Goal: Task Accomplishment & Management: Manage account settings

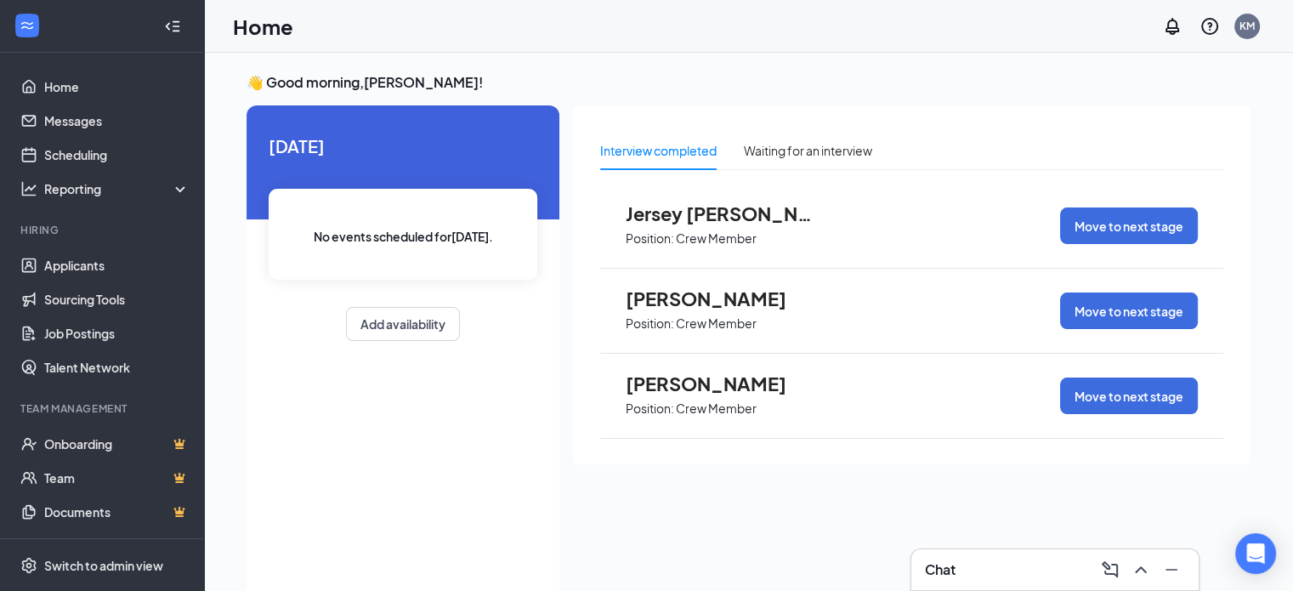
click at [686, 210] on span "Jersey [PERSON_NAME]" at bounding box center [719, 213] width 187 height 22
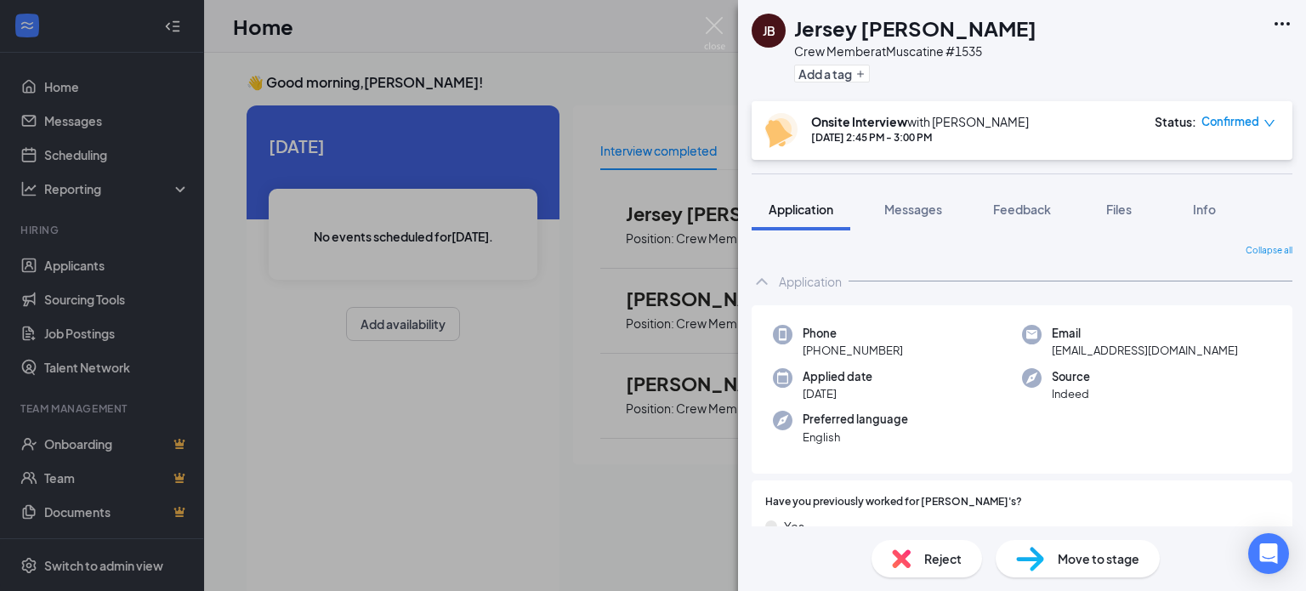
click at [600, 47] on div "JB Jersey [PERSON_NAME] Crew Member at [GEOGRAPHIC_DATA] #1535 Add a tag Onsite…" at bounding box center [653, 295] width 1306 height 591
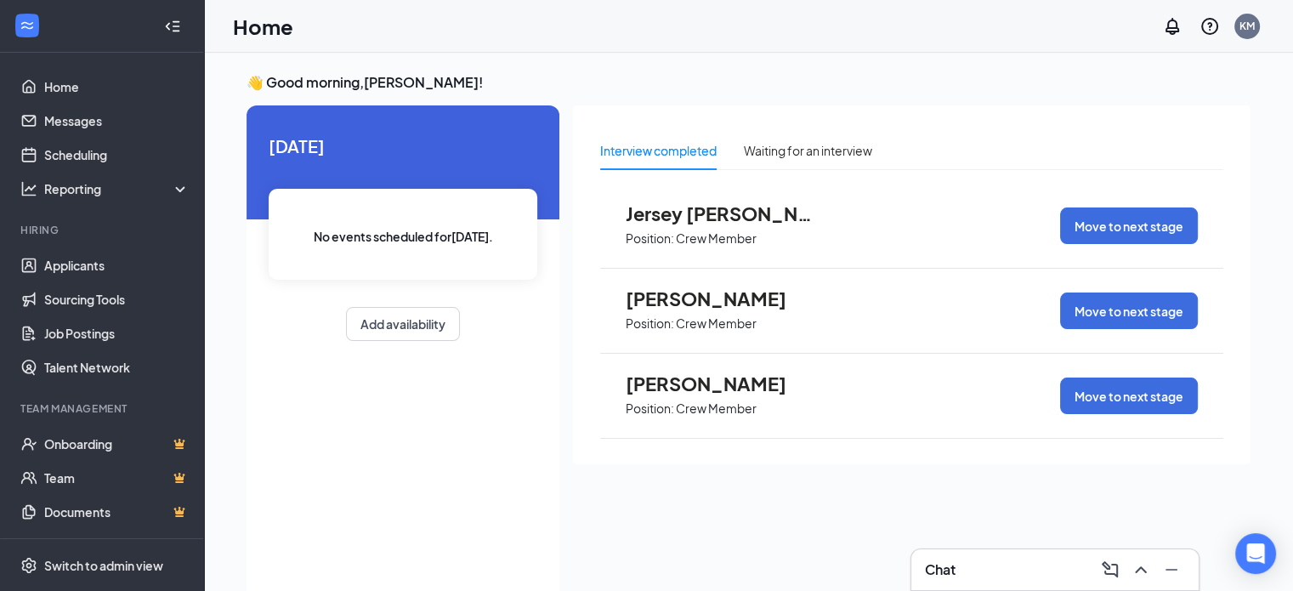
click at [699, 382] on span "[PERSON_NAME]" at bounding box center [719, 383] width 187 height 22
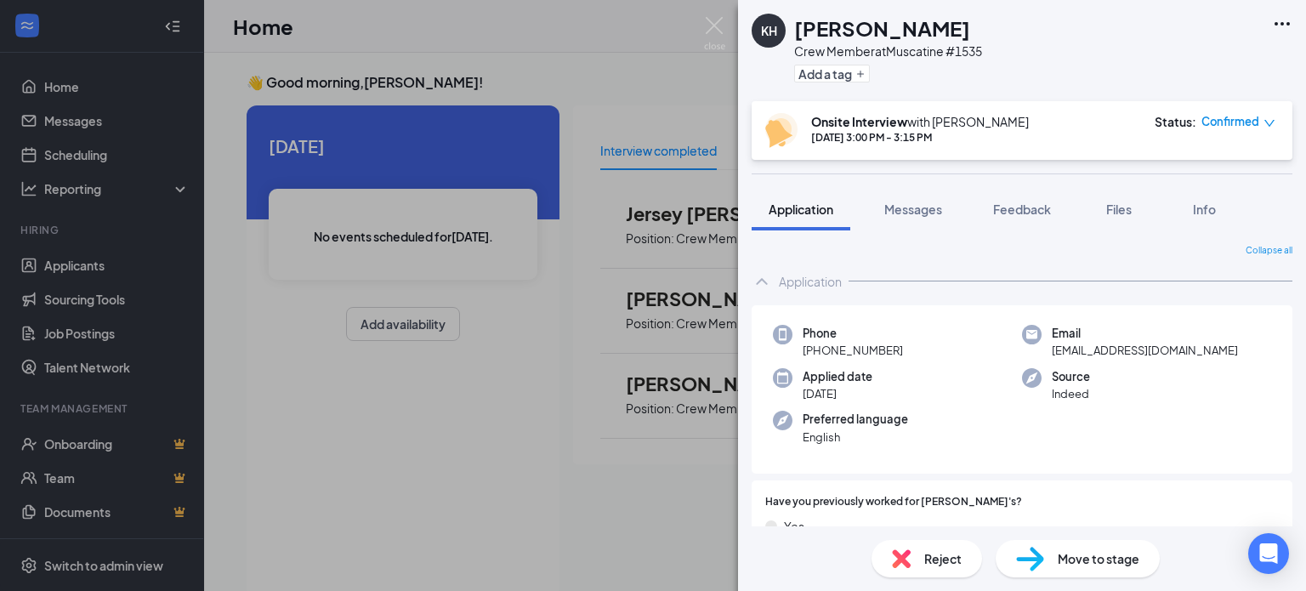
click at [568, 37] on div "KH [PERSON_NAME] Crew Member at [GEOGRAPHIC_DATA] #1535 Add a tag Onsite Interv…" at bounding box center [653, 295] width 1306 height 591
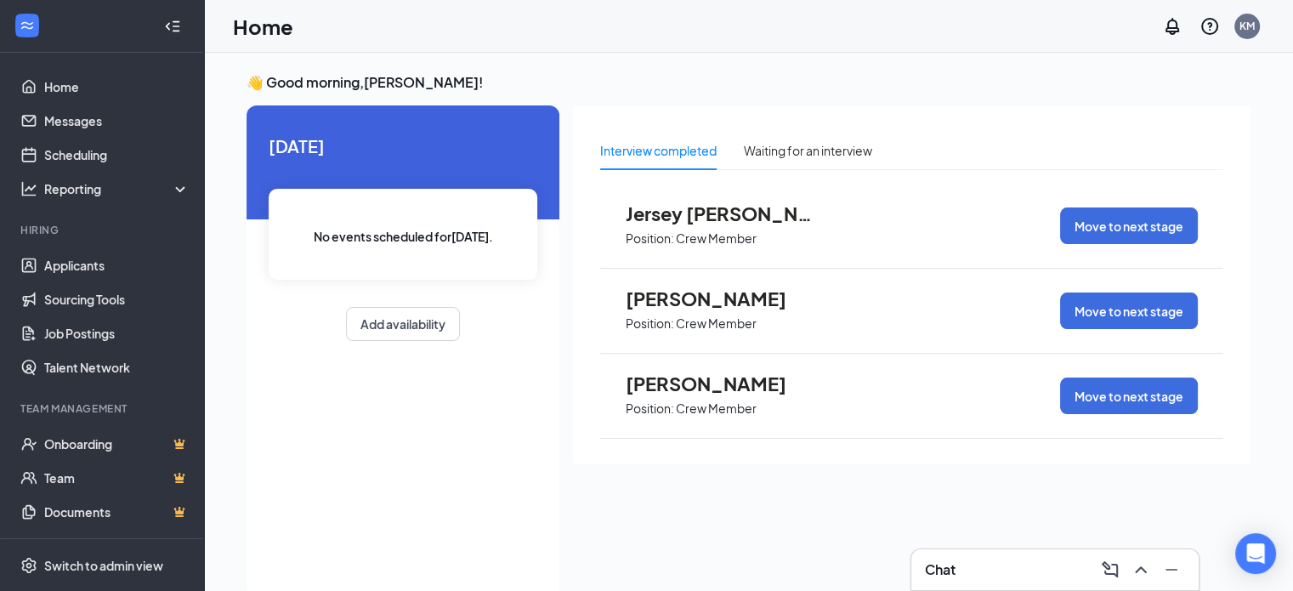
click at [667, 298] on span "[PERSON_NAME]" at bounding box center [719, 298] width 187 height 22
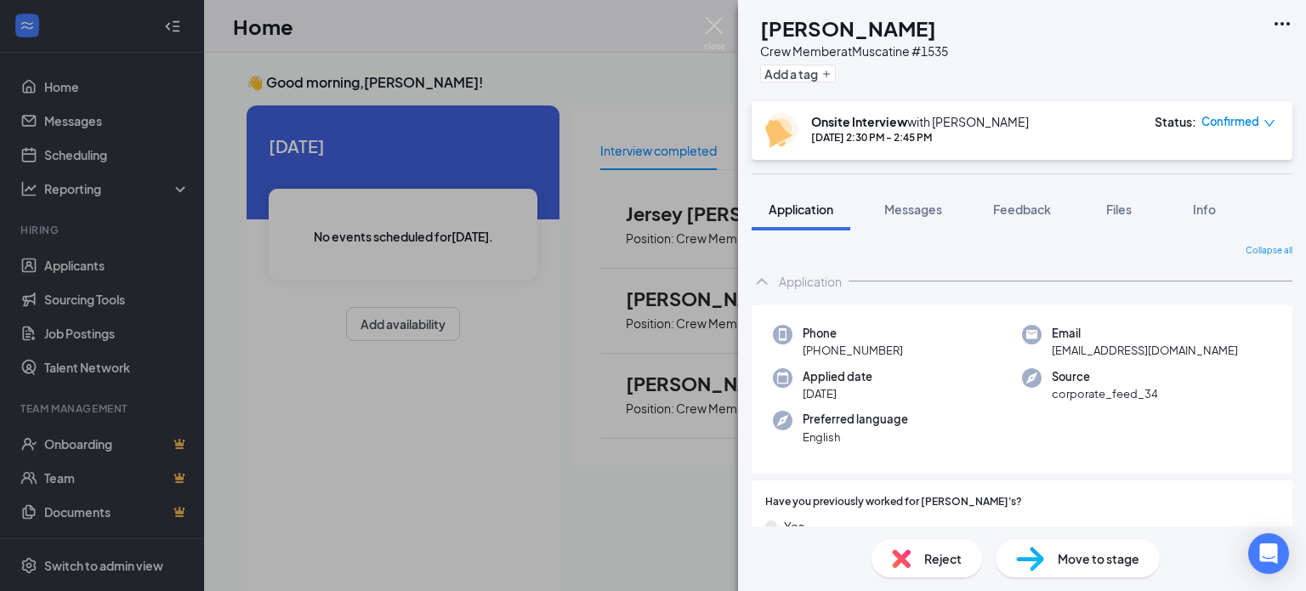
click at [599, 67] on div "TB [PERSON_NAME] Crew Member at [GEOGRAPHIC_DATA] #1535 Add a tag Onsite Interv…" at bounding box center [653, 295] width 1306 height 591
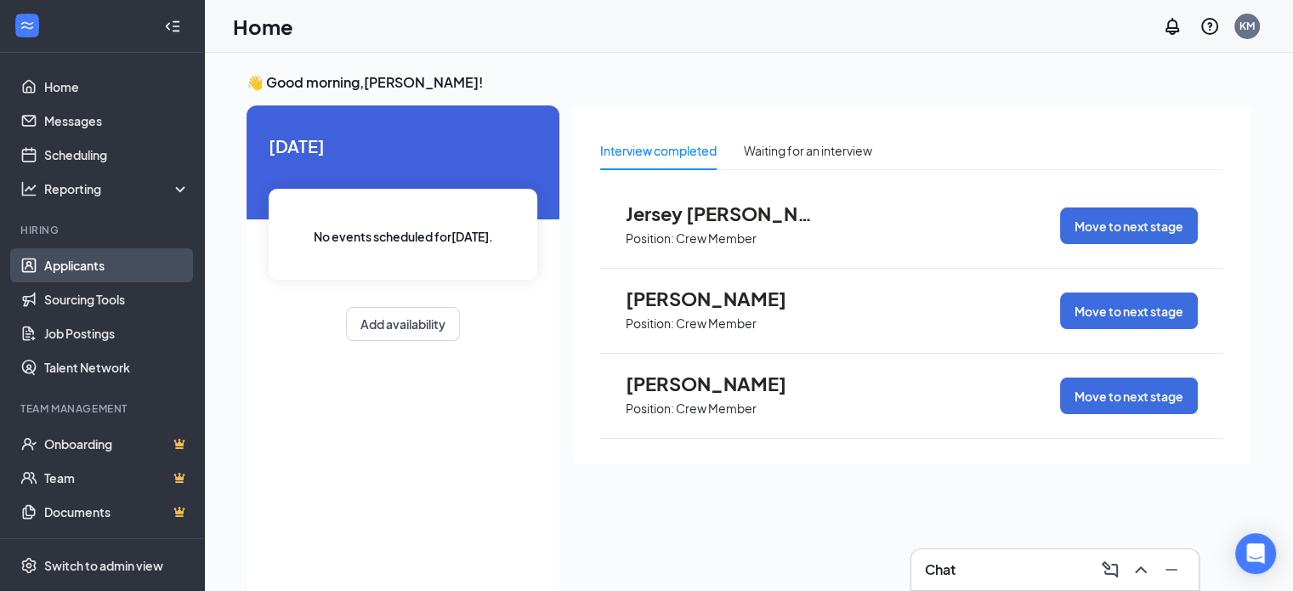
click at [104, 268] on link "Applicants" at bounding box center [116, 265] width 145 height 34
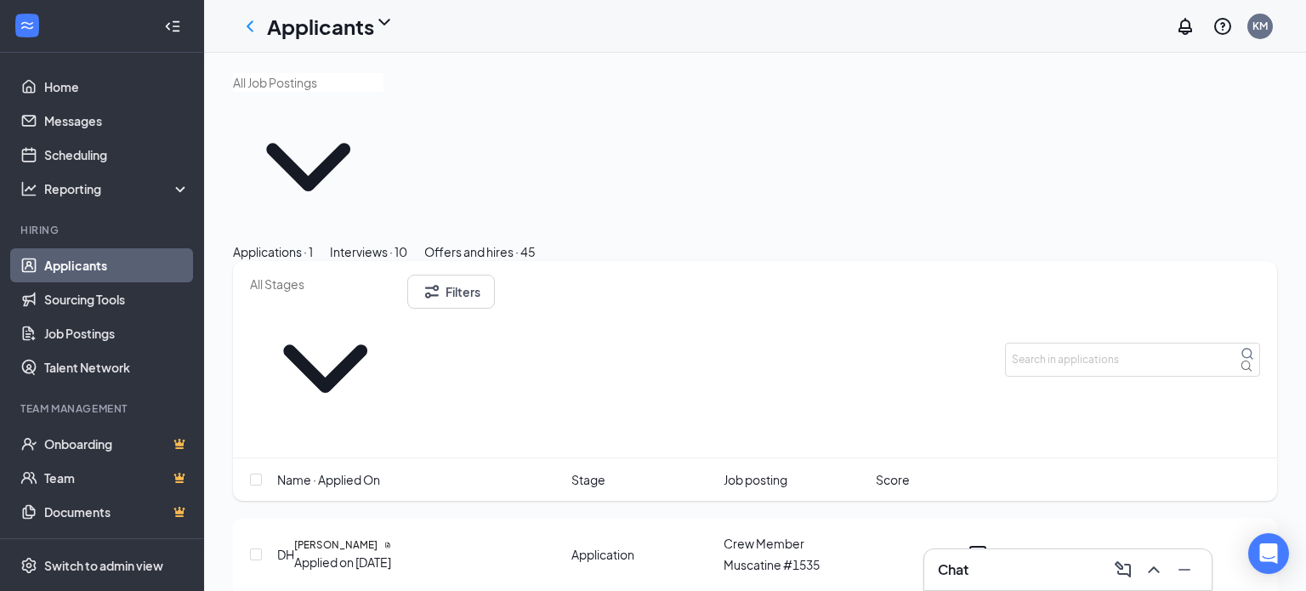
click at [407, 242] on div "Interviews · 10" at bounding box center [368, 251] width 77 height 19
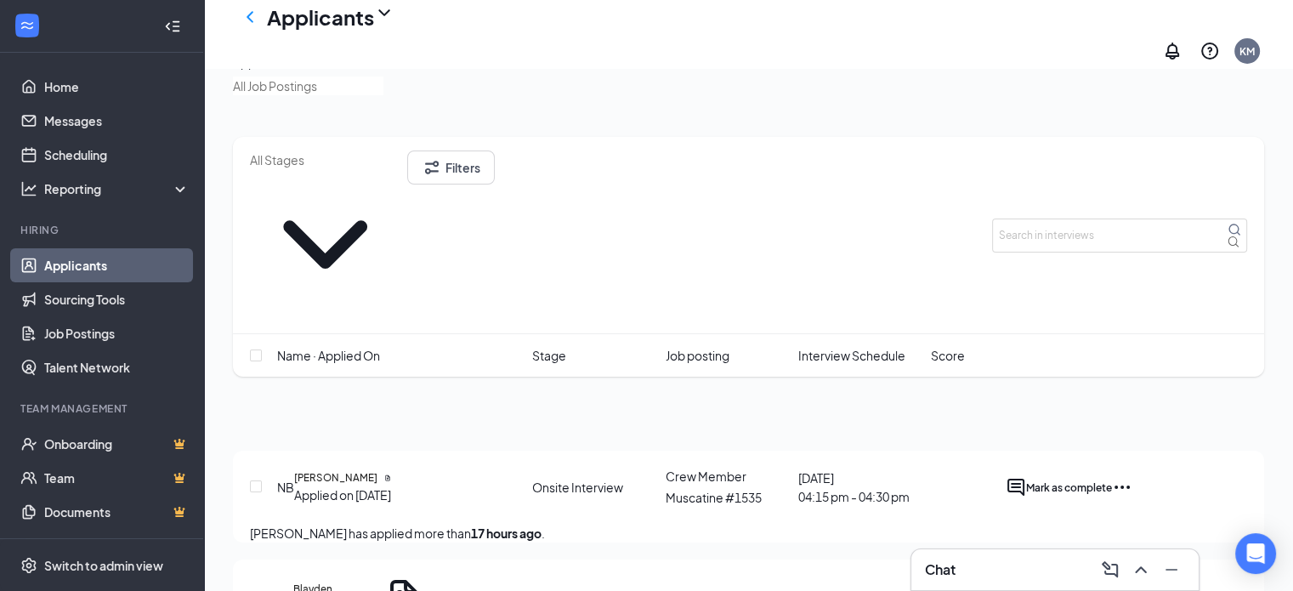
scroll to position [11, 0]
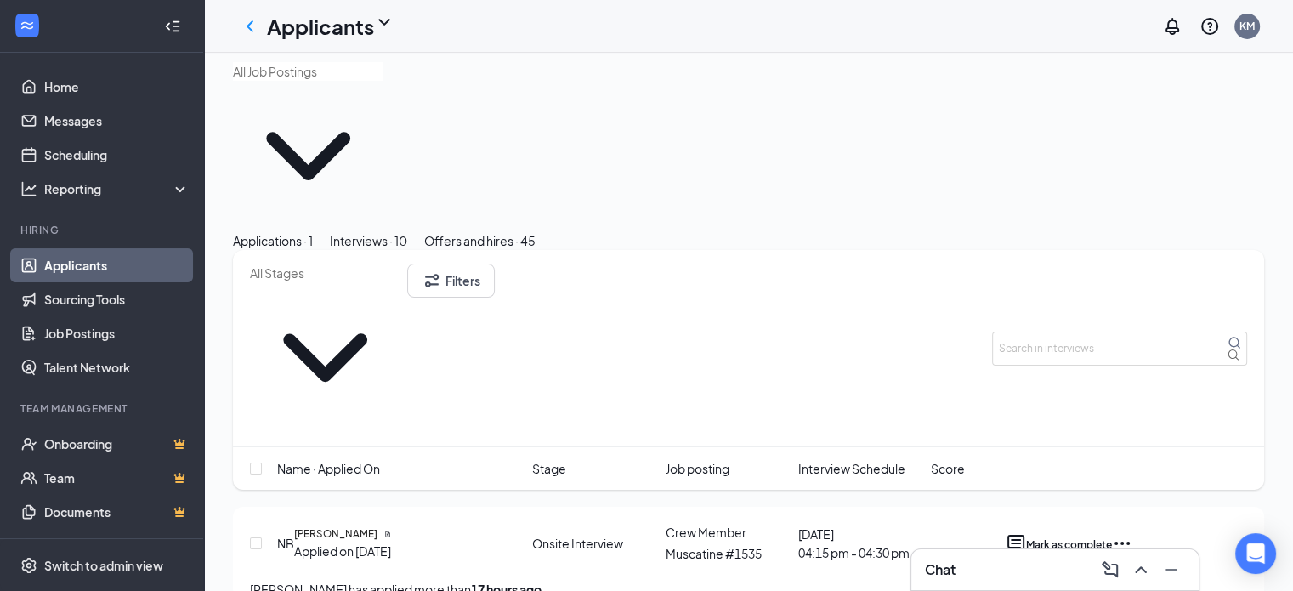
click at [58, 91] on link "Home" at bounding box center [116, 87] width 145 height 34
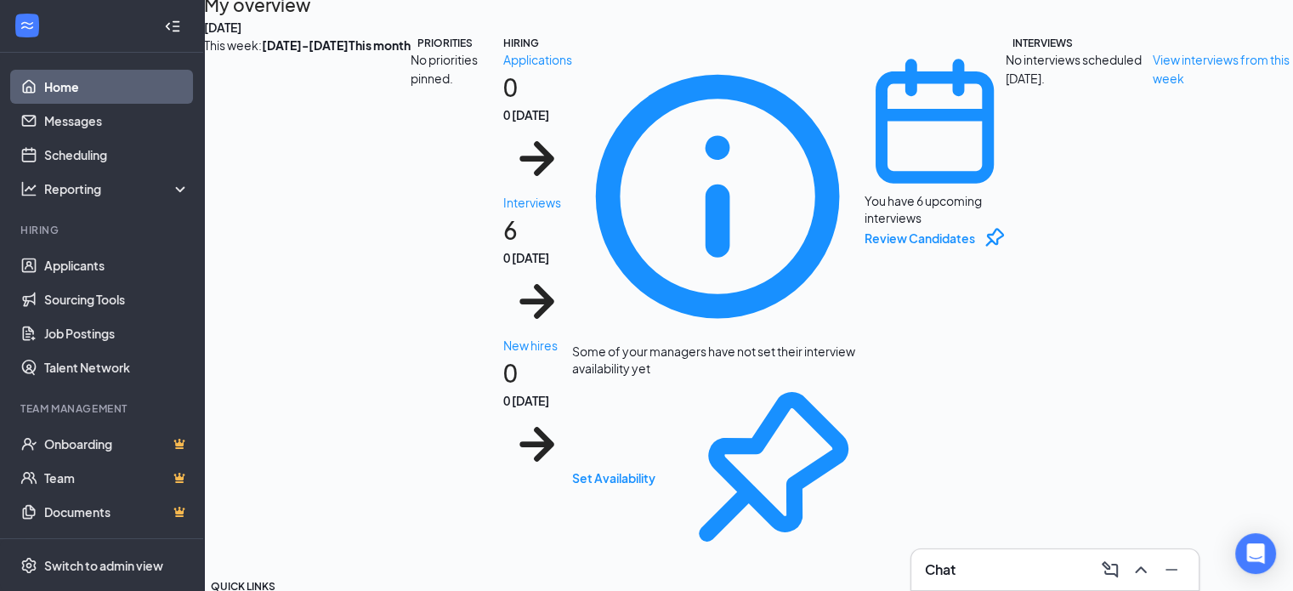
scroll to position [199, 0]
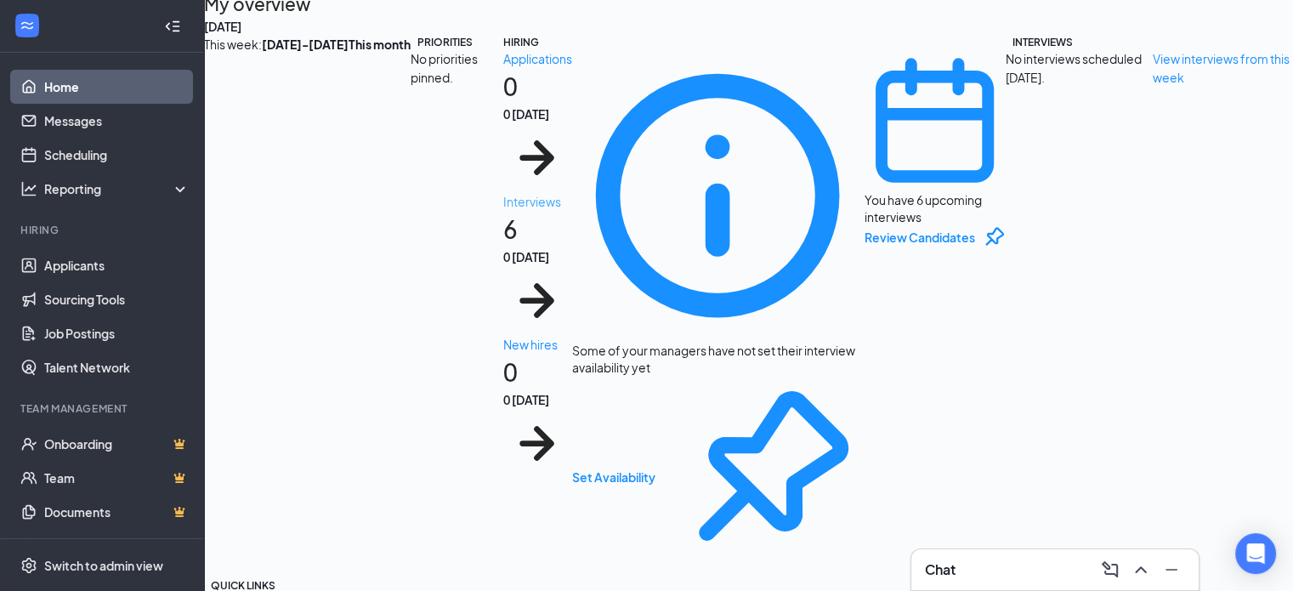
click at [571, 265] on div "0 today" at bounding box center [537, 256] width 69 height 17
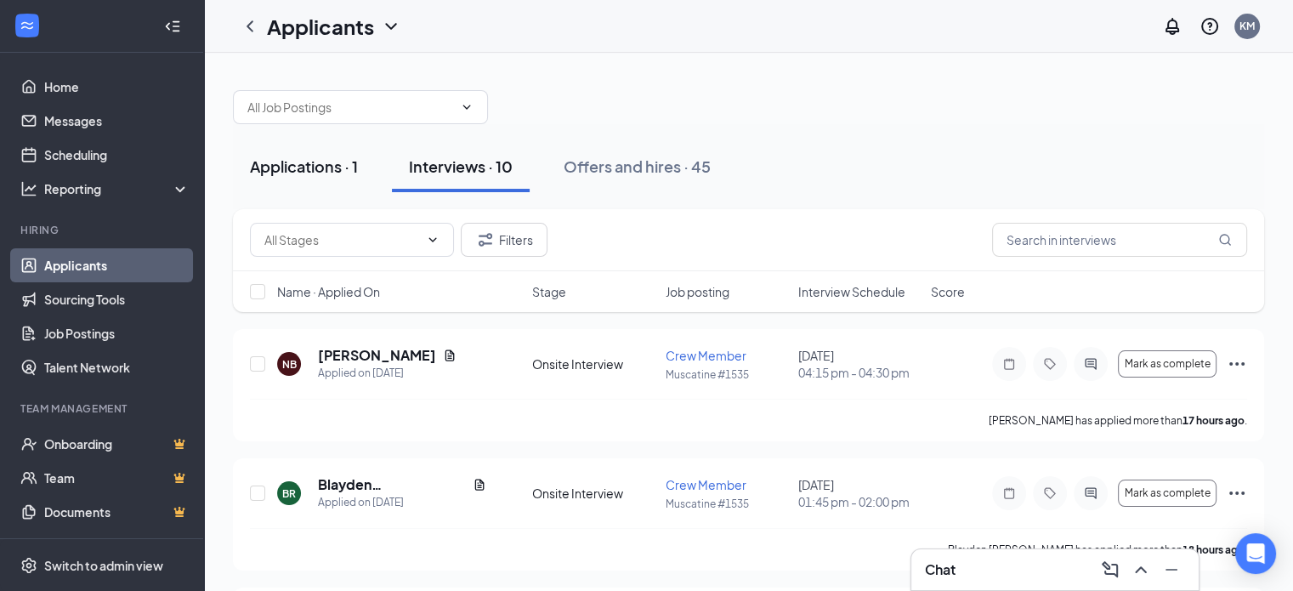
click at [272, 162] on div "Applications · 1" at bounding box center [304, 166] width 108 height 21
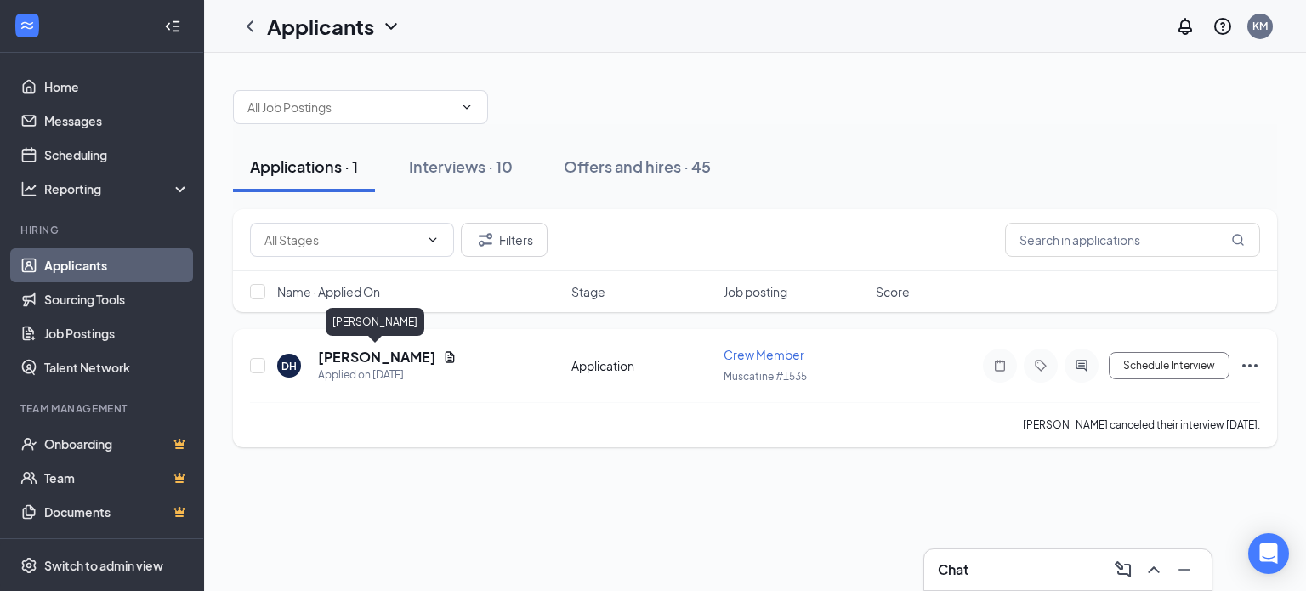
click at [369, 356] on h5 "[PERSON_NAME]" at bounding box center [377, 357] width 118 height 19
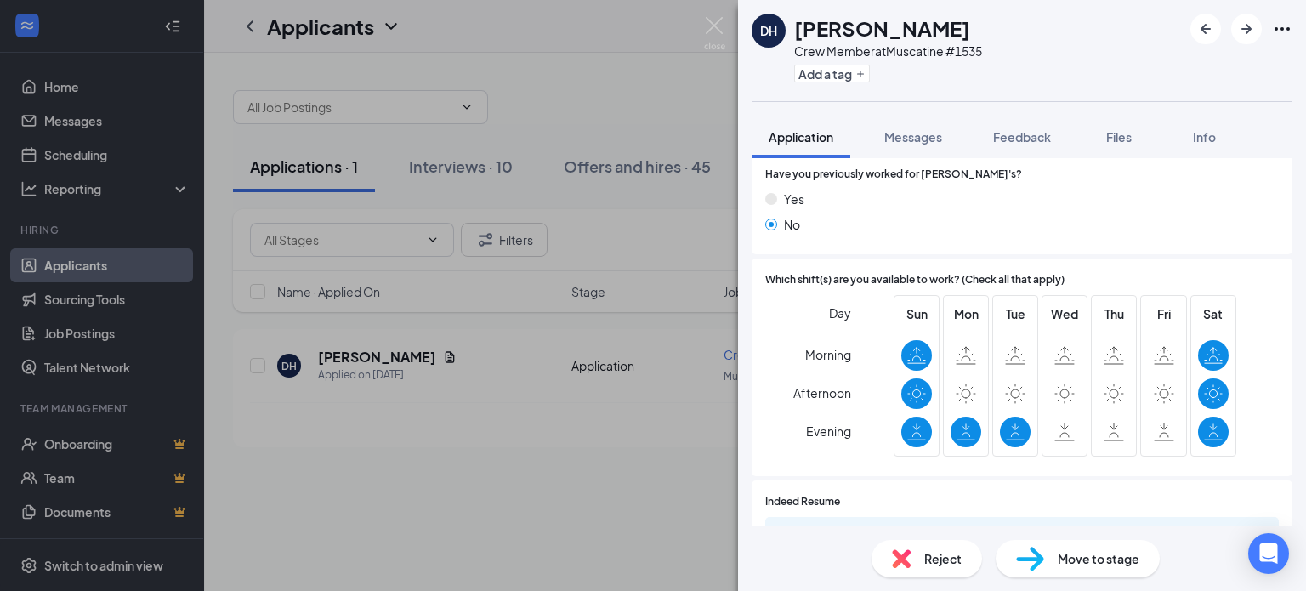
scroll to position [85, 0]
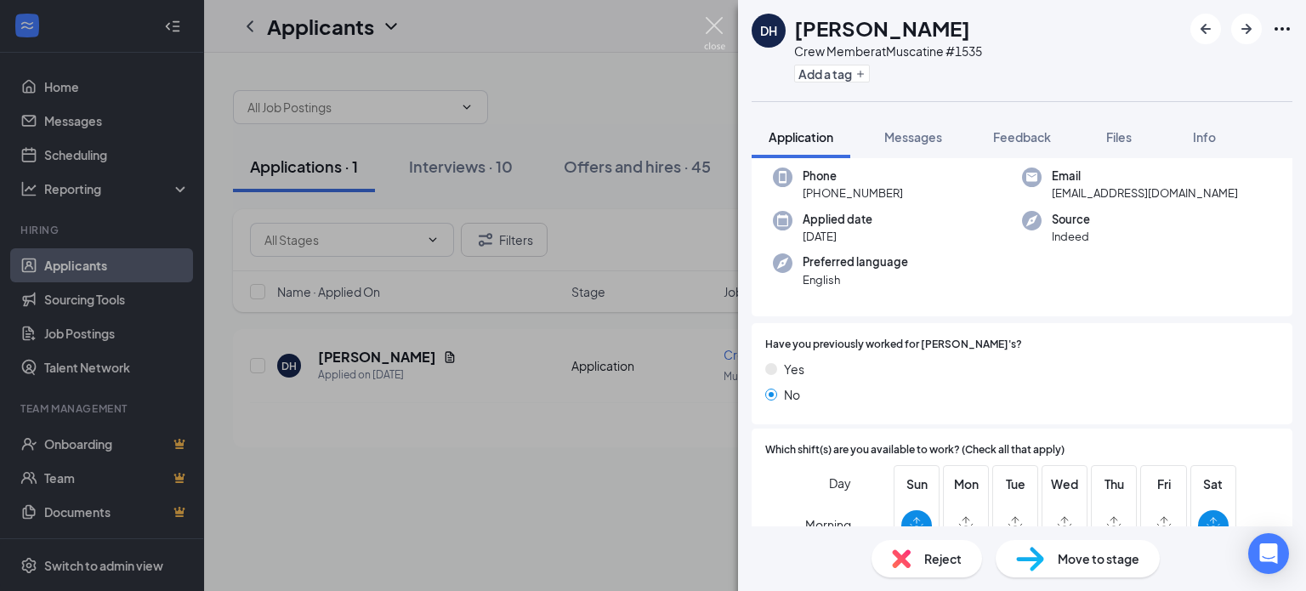
click at [712, 22] on img at bounding box center [714, 33] width 21 height 33
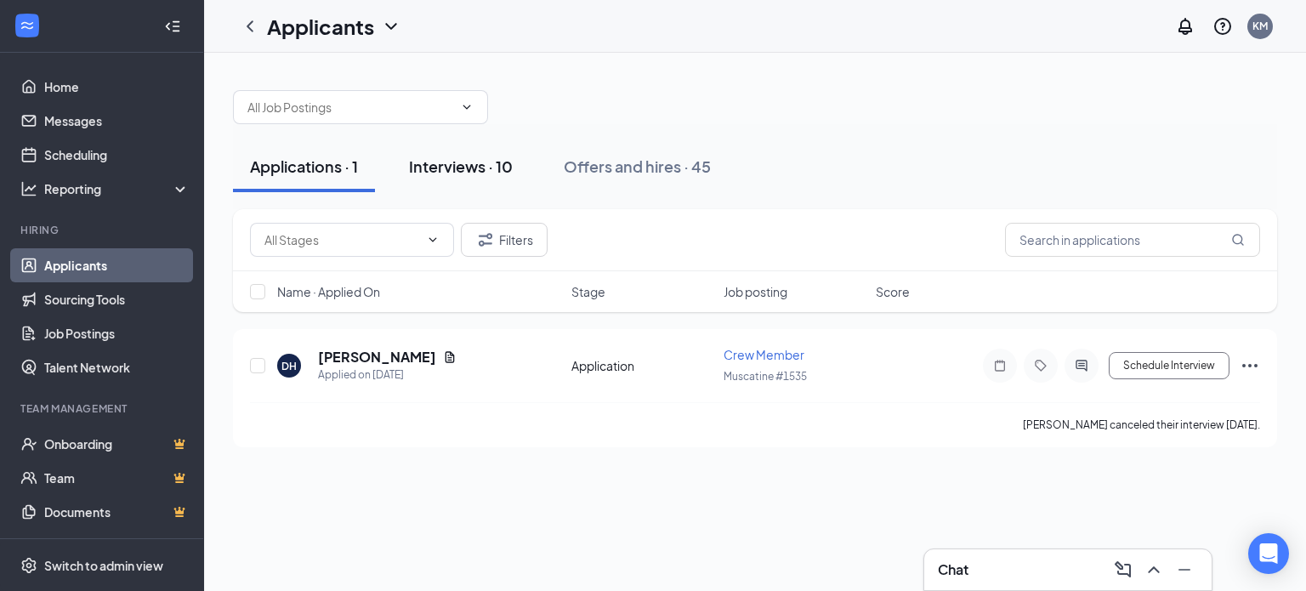
click at [492, 166] on div "Interviews · 10" at bounding box center [461, 166] width 104 height 21
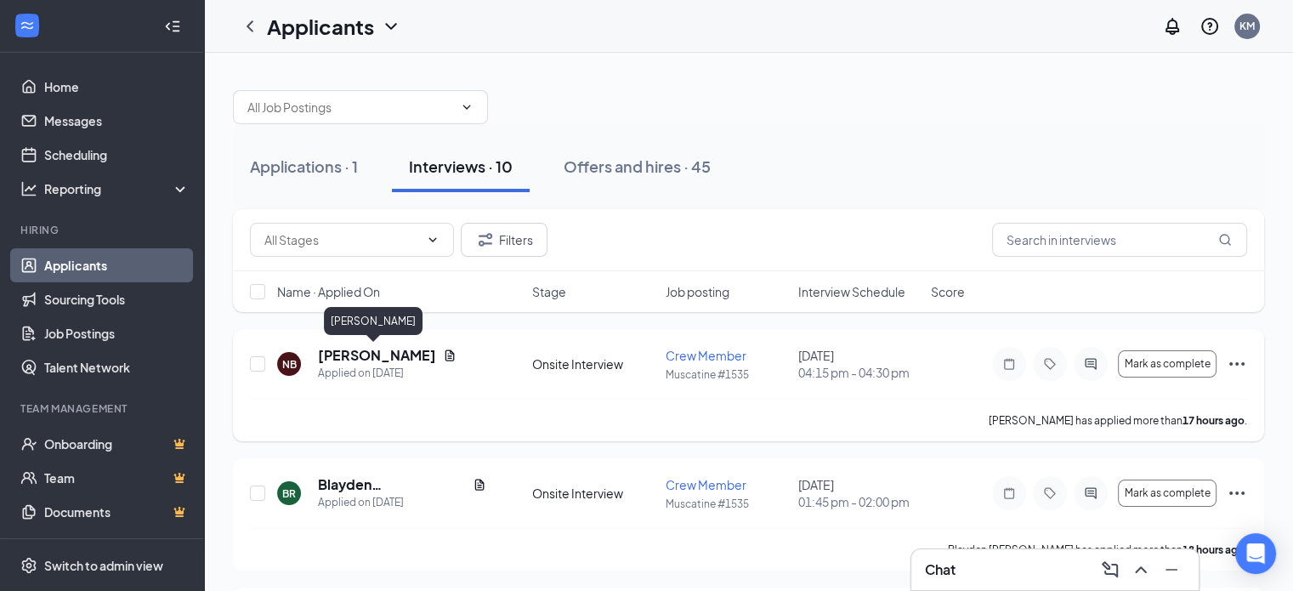
click at [364, 355] on h5 "[PERSON_NAME]" at bounding box center [377, 355] width 118 height 19
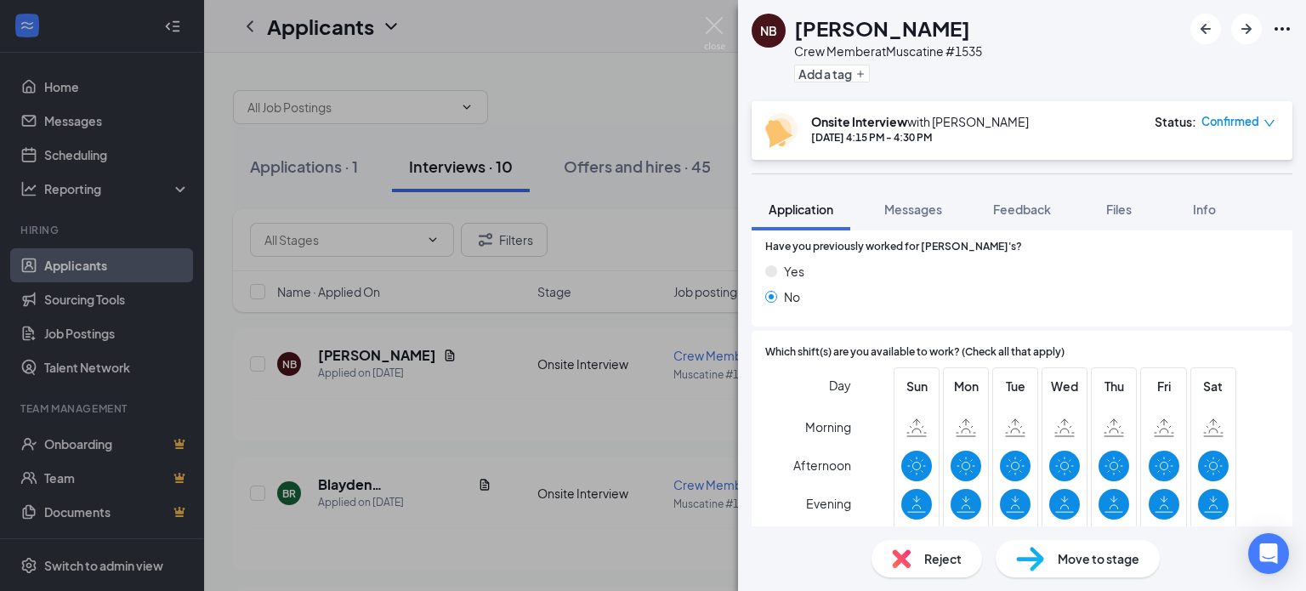
scroll to position [340, 0]
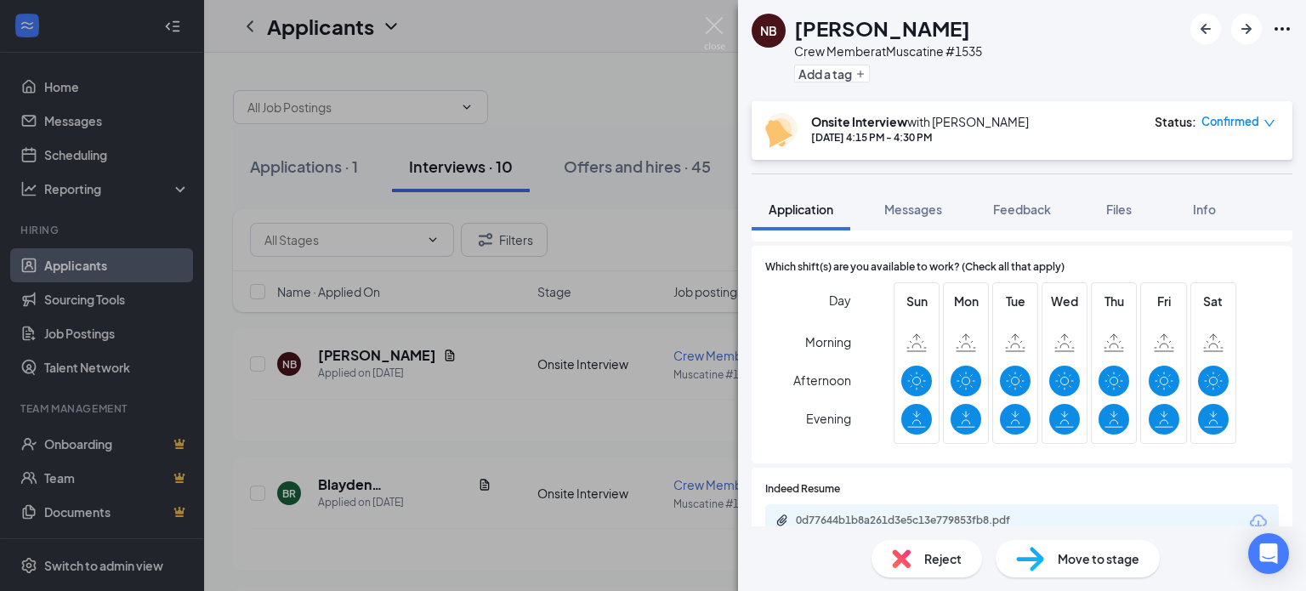
click at [366, 485] on div "NB [PERSON_NAME] Crew Member at [GEOGRAPHIC_DATA] #1535 Add a tag Onsite Interv…" at bounding box center [653, 295] width 1306 height 591
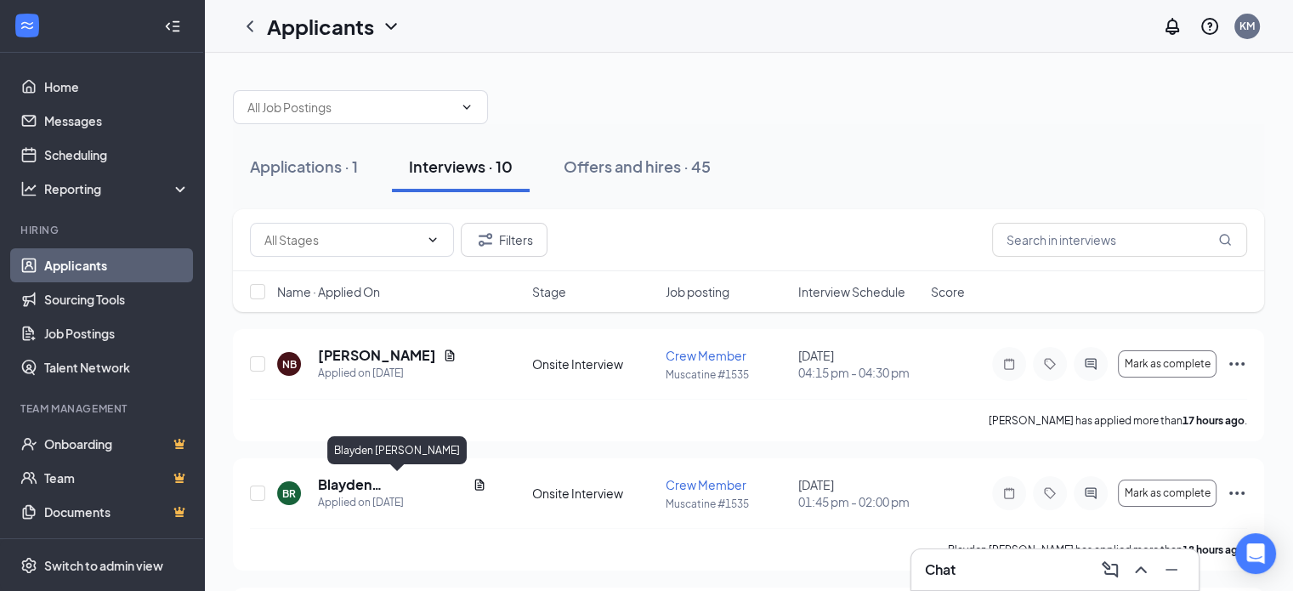
click at [366, 485] on h5 "Blayden [PERSON_NAME]" at bounding box center [392, 484] width 148 height 19
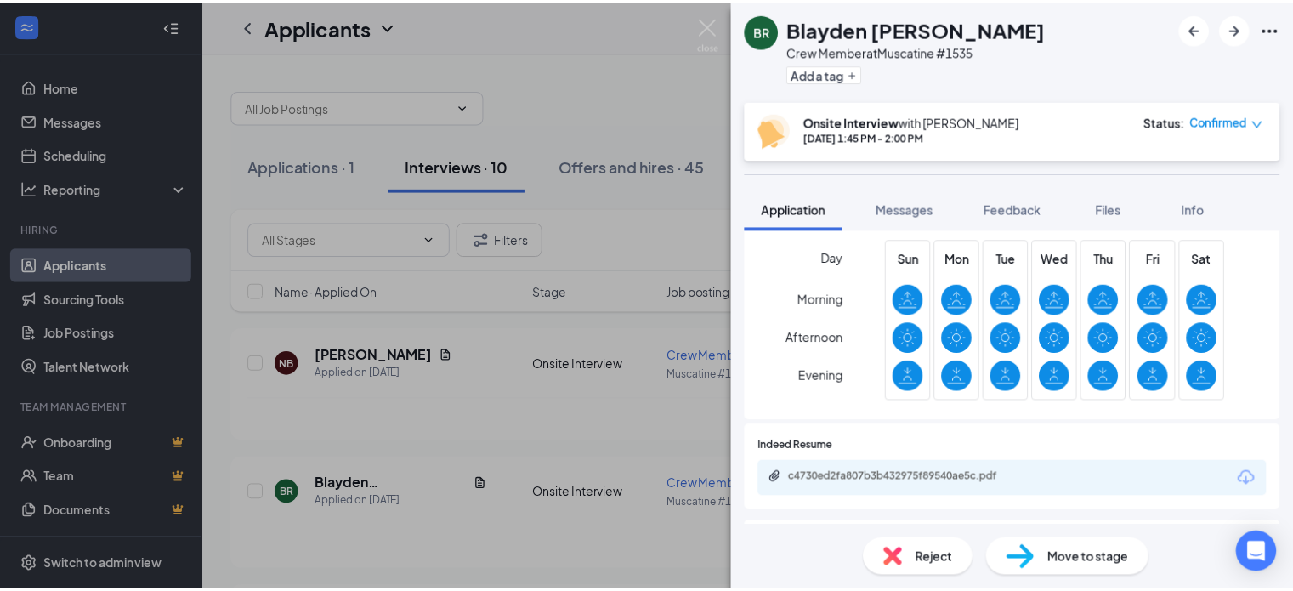
scroll to position [425, 0]
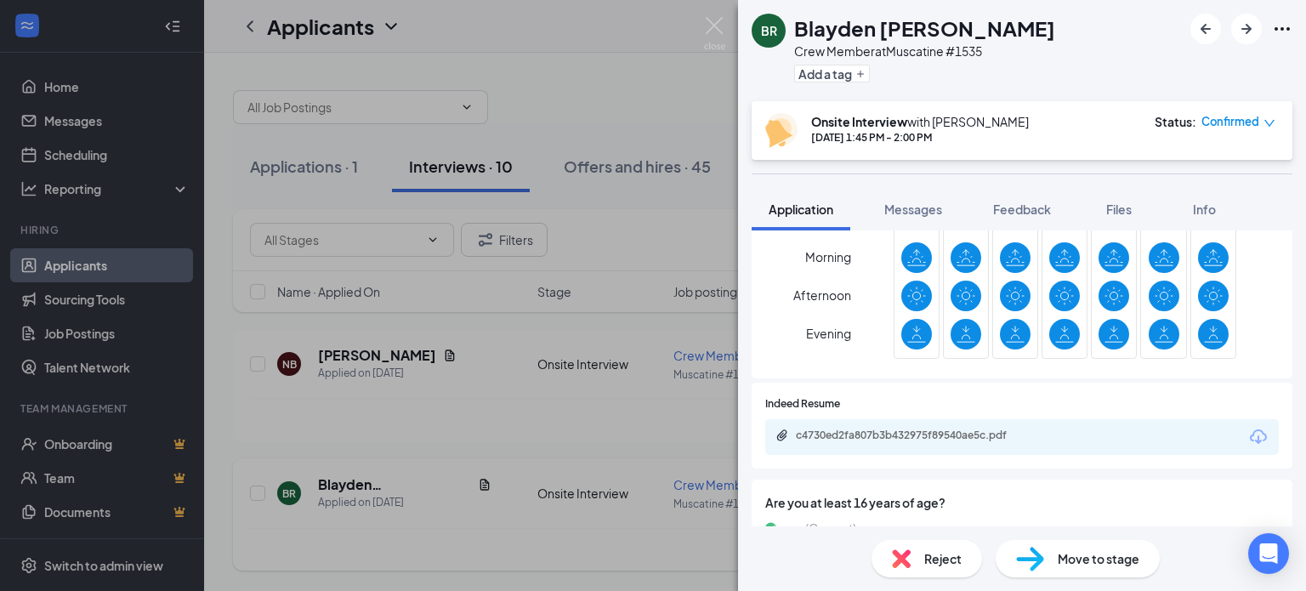
drag, startPoint x: 522, startPoint y: 539, endPoint x: 525, endPoint y: 531, distance: 8.9
click at [522, 539] on div "BR Blayden [PERSON_NAME] Crew Member at [GEOGRAPHIC_DATA] #1535 Add a tag Onsit…" at bounding box center [653, 295] width 1306 height 591
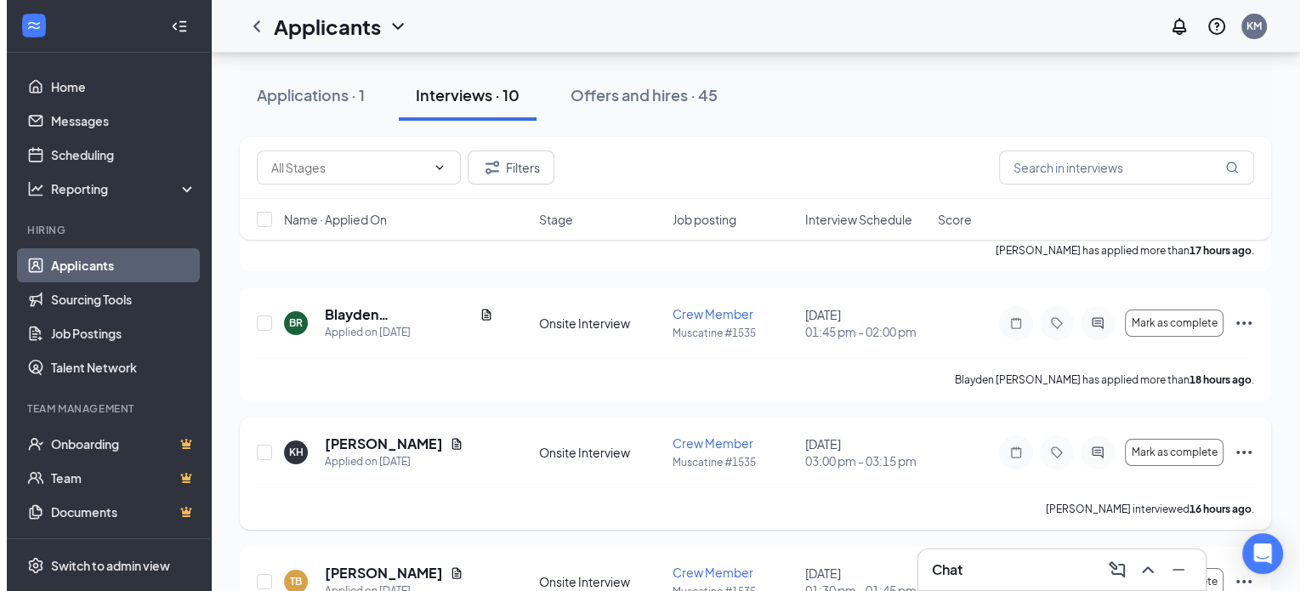
scroll to position [255, 0]
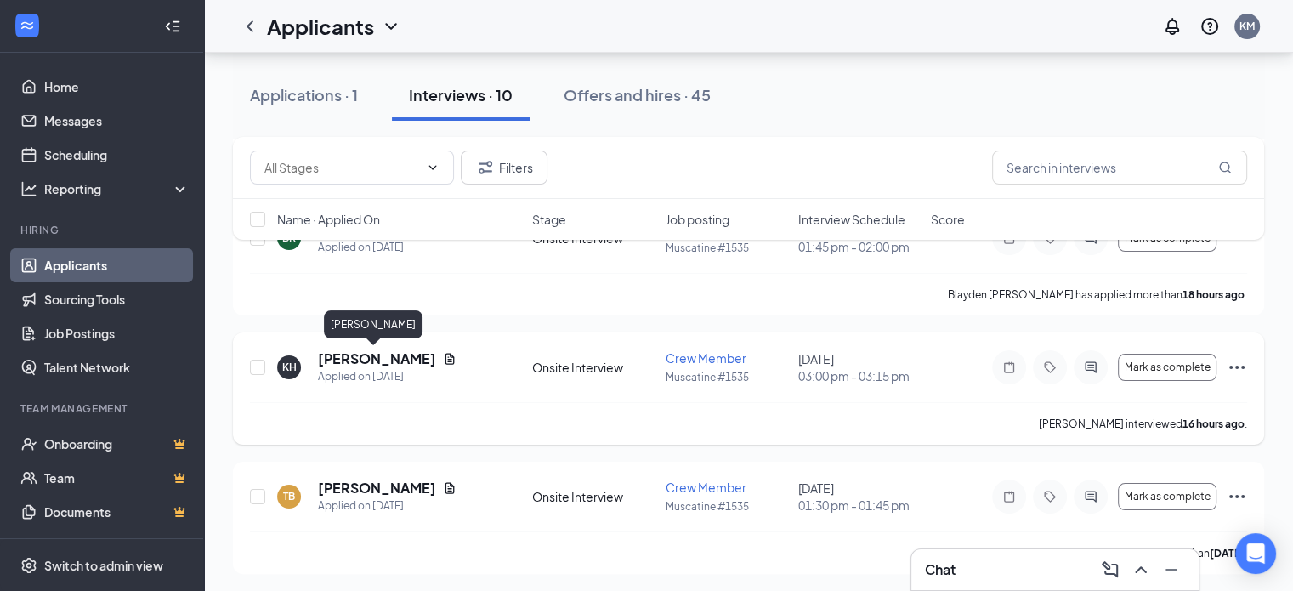
click at [394, 357] on h5 "[PERSON_NAME]" at bounding box center [377, 358] width 118 height 19
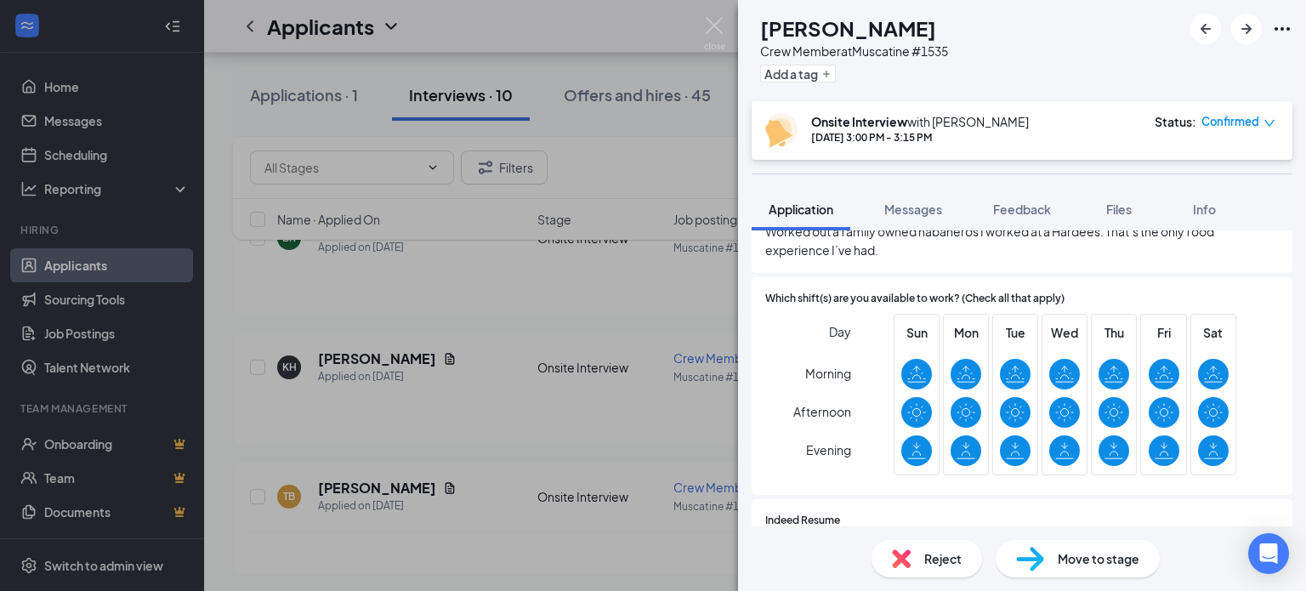
scroll to position [510, 0]
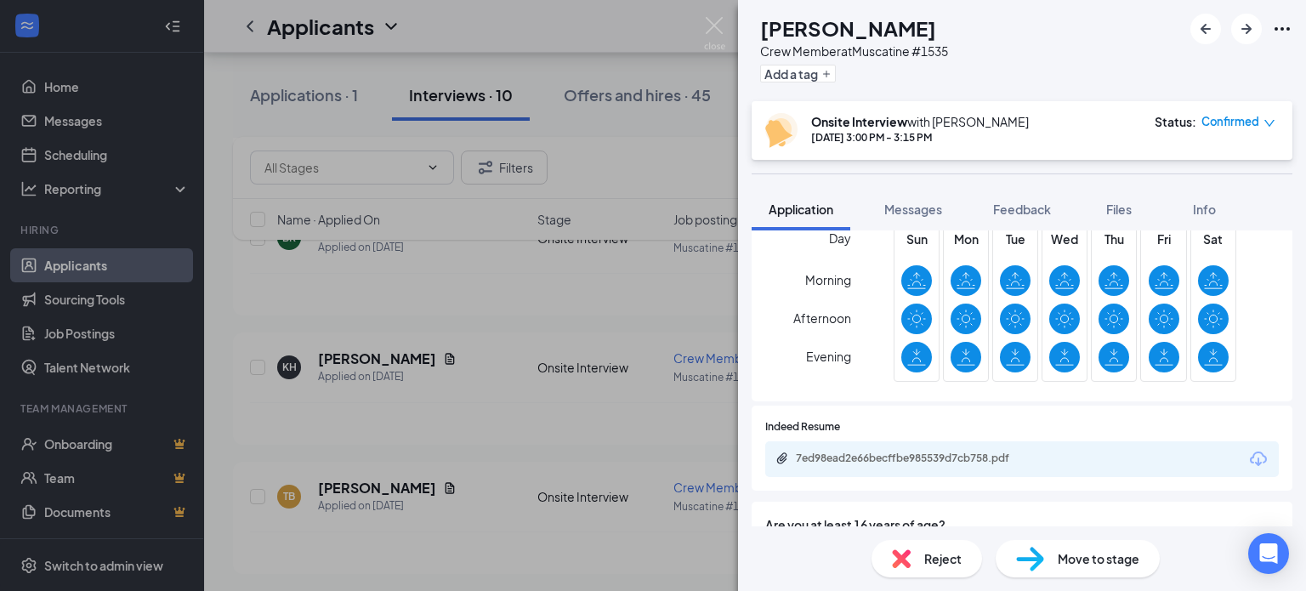
click at [442, 441] on div "KH [PERSON_NAME] Crew Member at [GEOGRAPHIC_DATA] #1535 Add a tag Onsite Interv…" at bounding box center [653, 295] width 1306 height 591
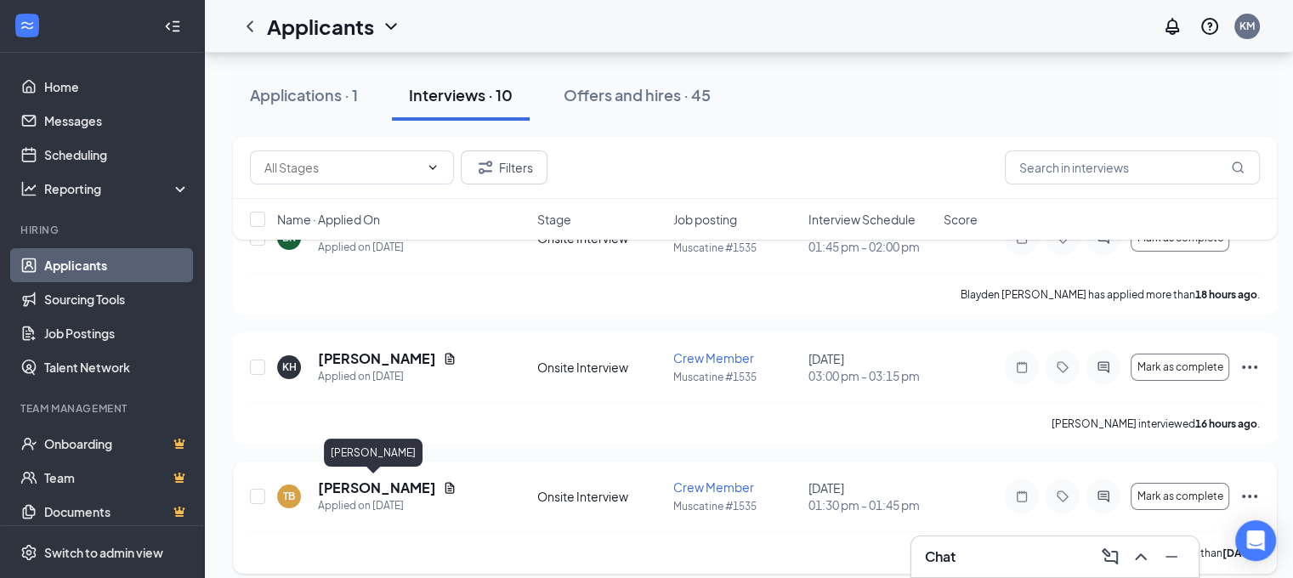
click at [353, 486] on h5 "[PERSON_NAME]" at bounding box center [377, 488] width 118 height 19
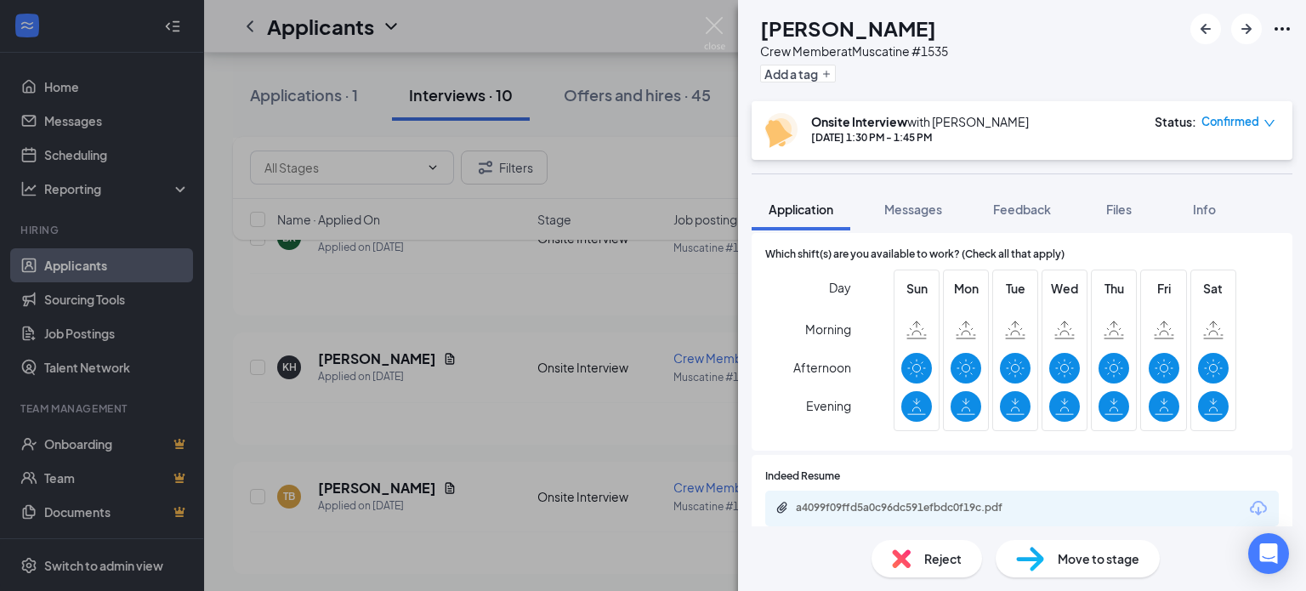
scroll to position [510, 0]
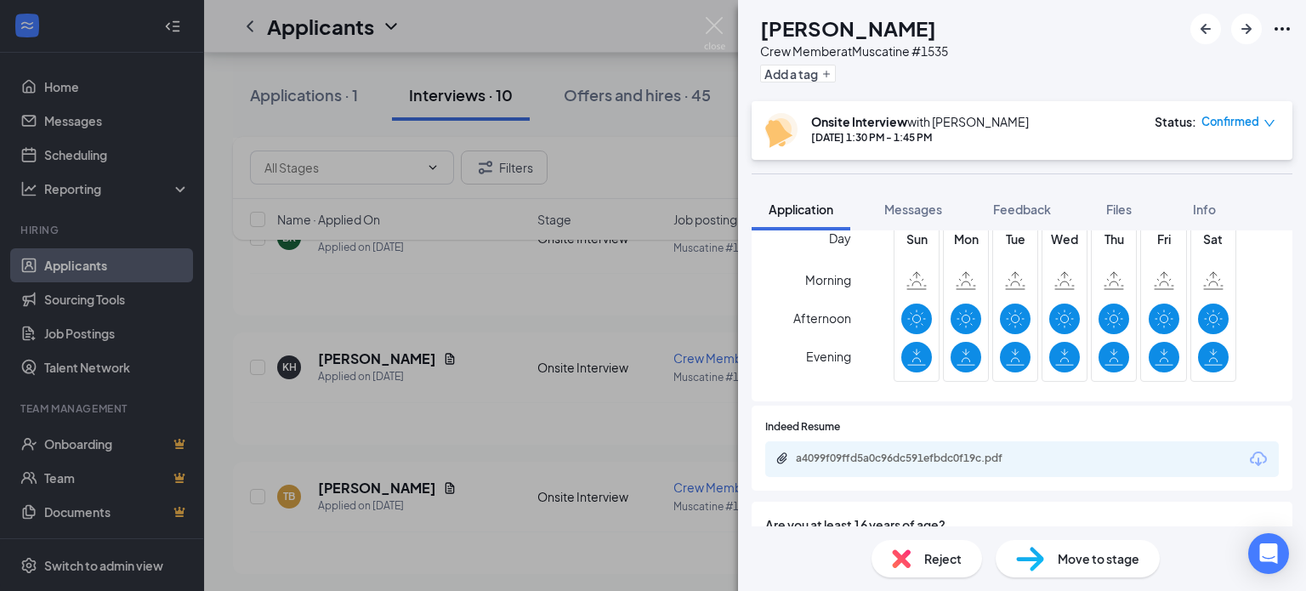
click at [355, 489] on div "TB [PERSON_NAME] Crew Member at [GEOGRAPHIC_DATA] #1535 Add a tag Onsite Interv…" at bounding box center [653, 295] width 1306 height 591
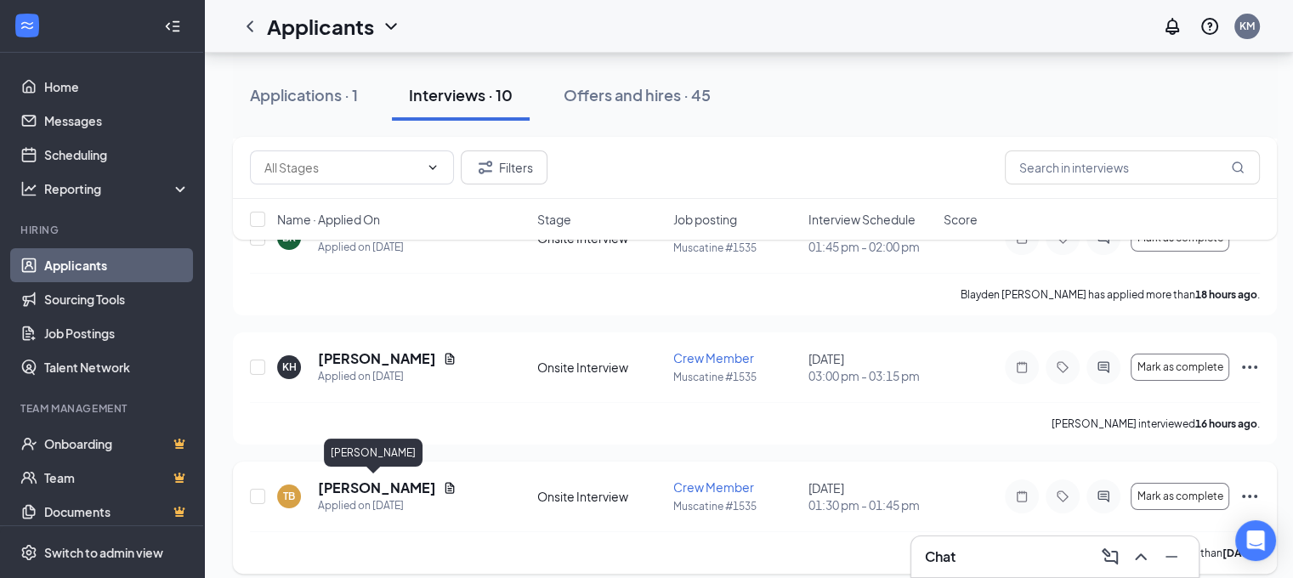
click at [338, 481] on h5 "[PERSON_NAME]" at bounding box center [377, 488] width 118 height 19
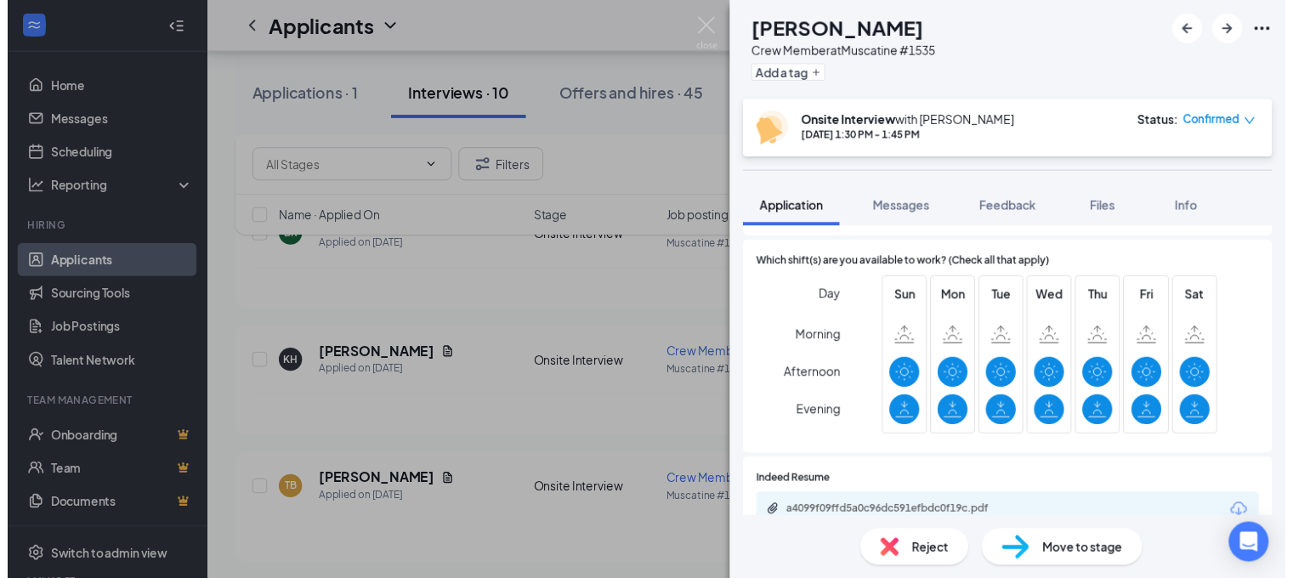
scroll to position [510, 0]
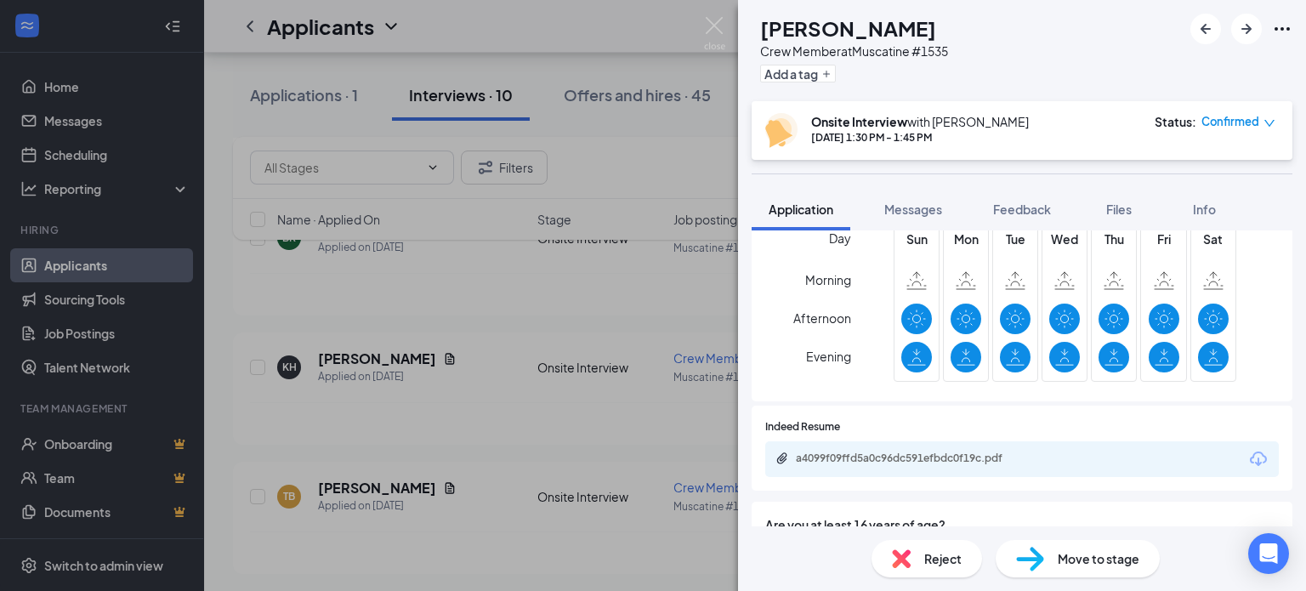
click at [436, 456] on div "TB [PERSON_NAME] Crew Member at [GEOGRAPHIC_DATA] #1535 Add a tag Onsite Interv…" at bounding box center [653, 295] width 1306 height 591
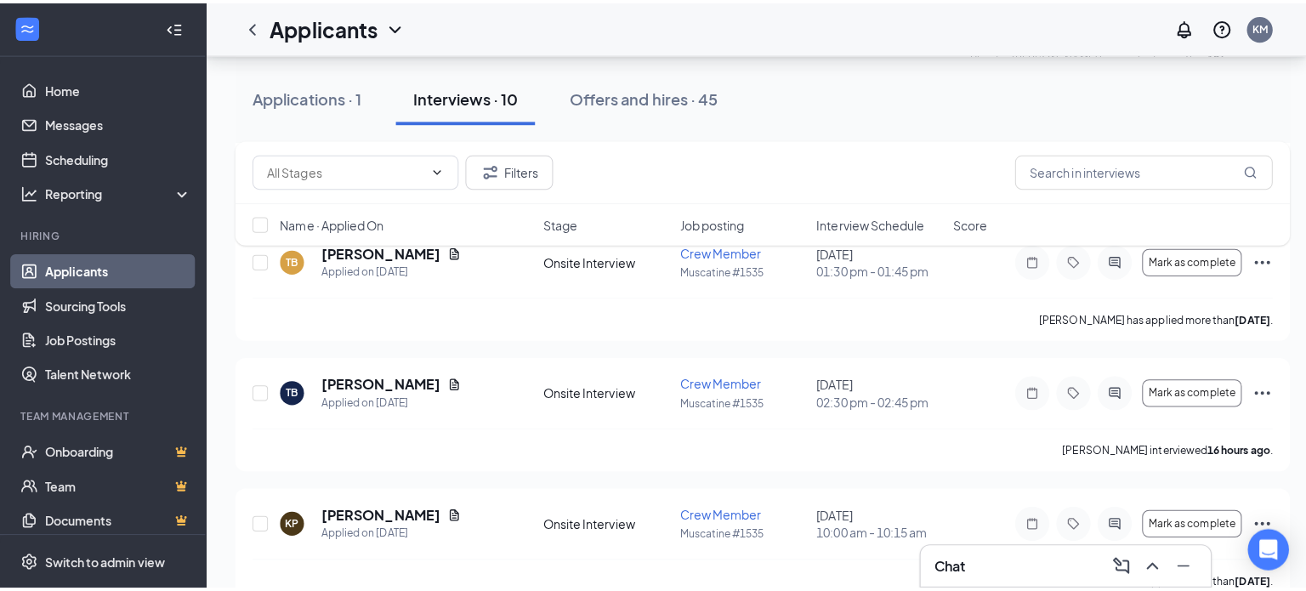
scroll to position [510, 0]
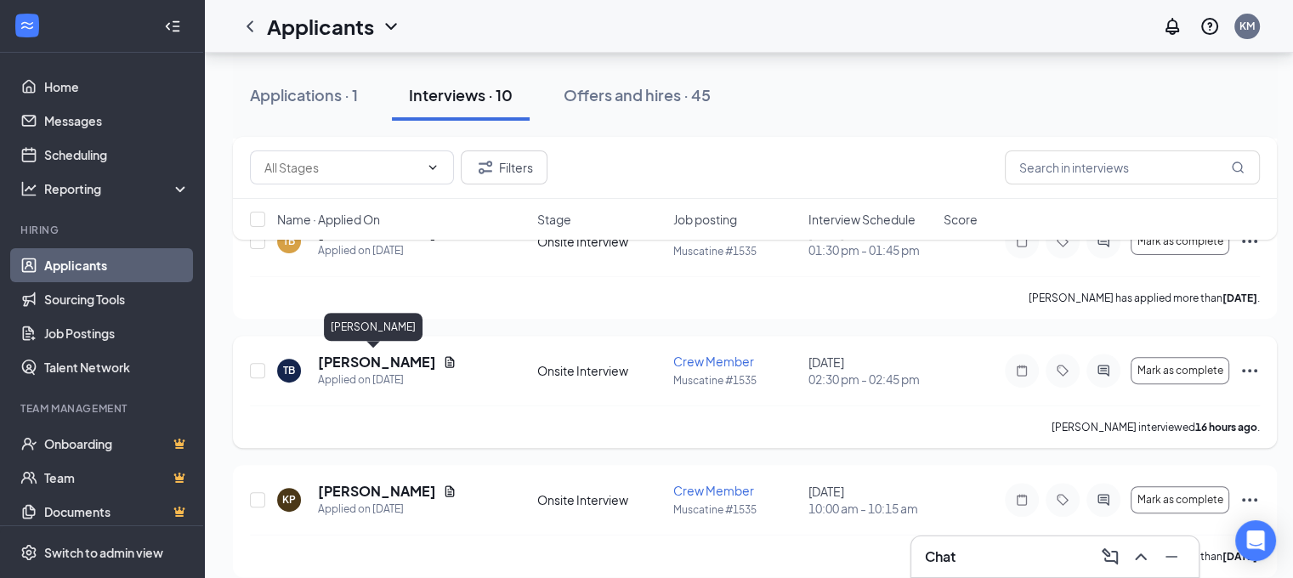
click at [355, 366] on h5 "[PERSON_NAME]" at bounding box center [377, 362] width 118 height 19
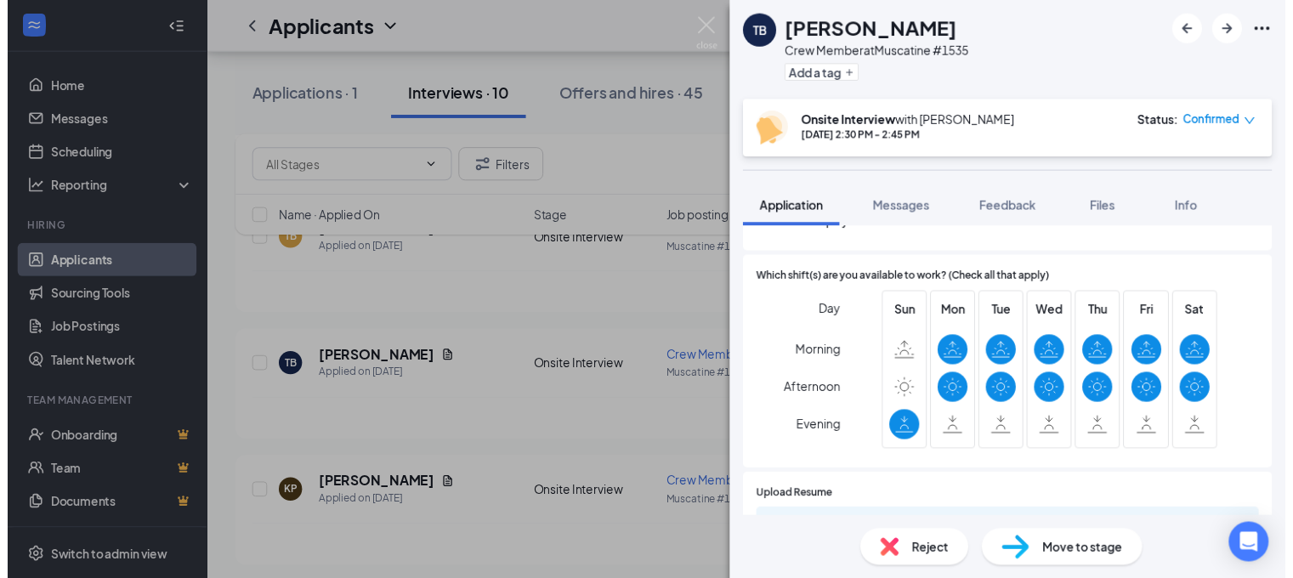
scroll to position [425, 0]
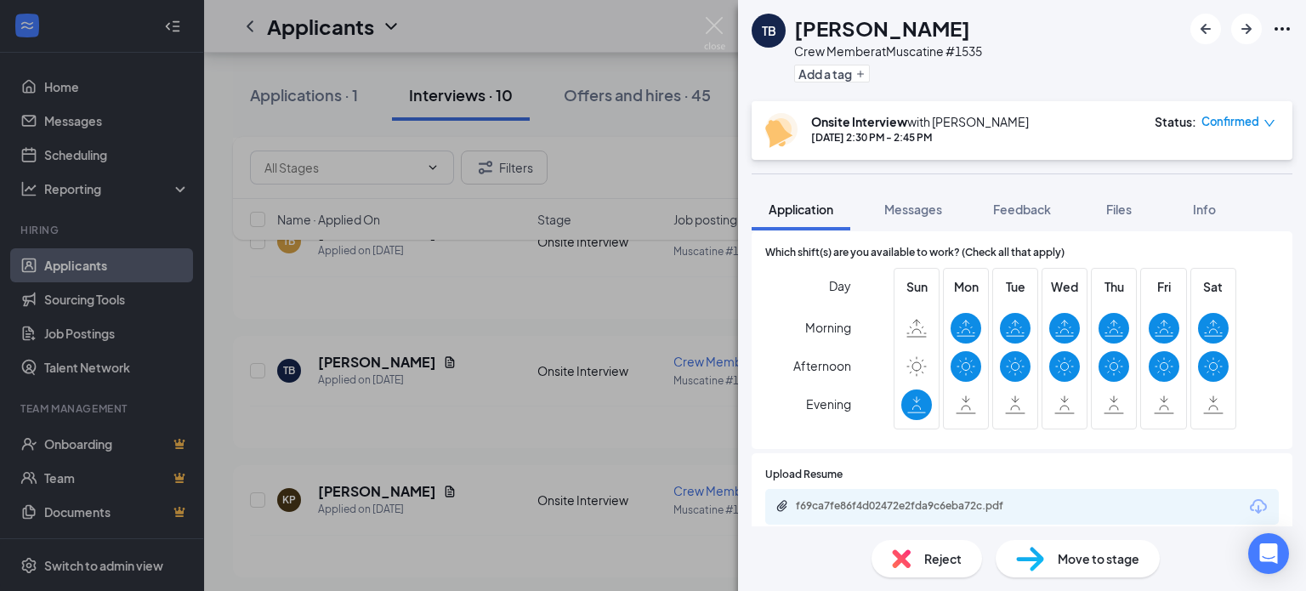
click at [566, 468] on div "TB [PERSON_NAME] Crew Member at [GEOGRAPHIC_DATA] #1535 Add a tag Onsite Interv…" at bounding box center [653, 295] width 1306 height 591
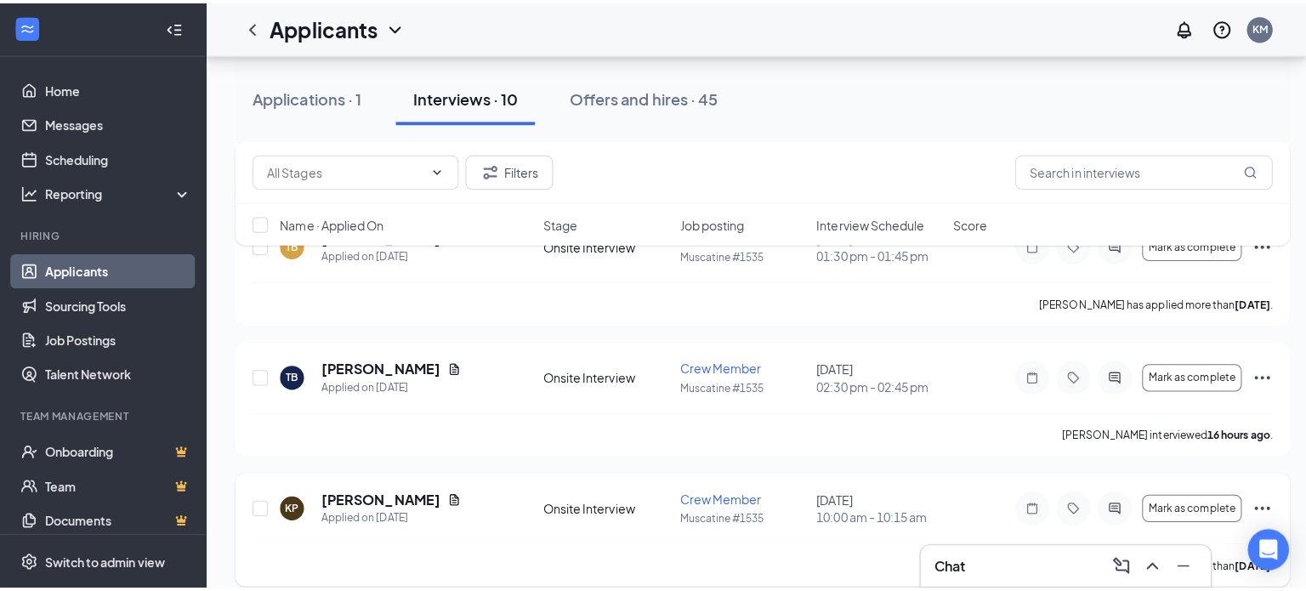
scroll to position [595, 0]
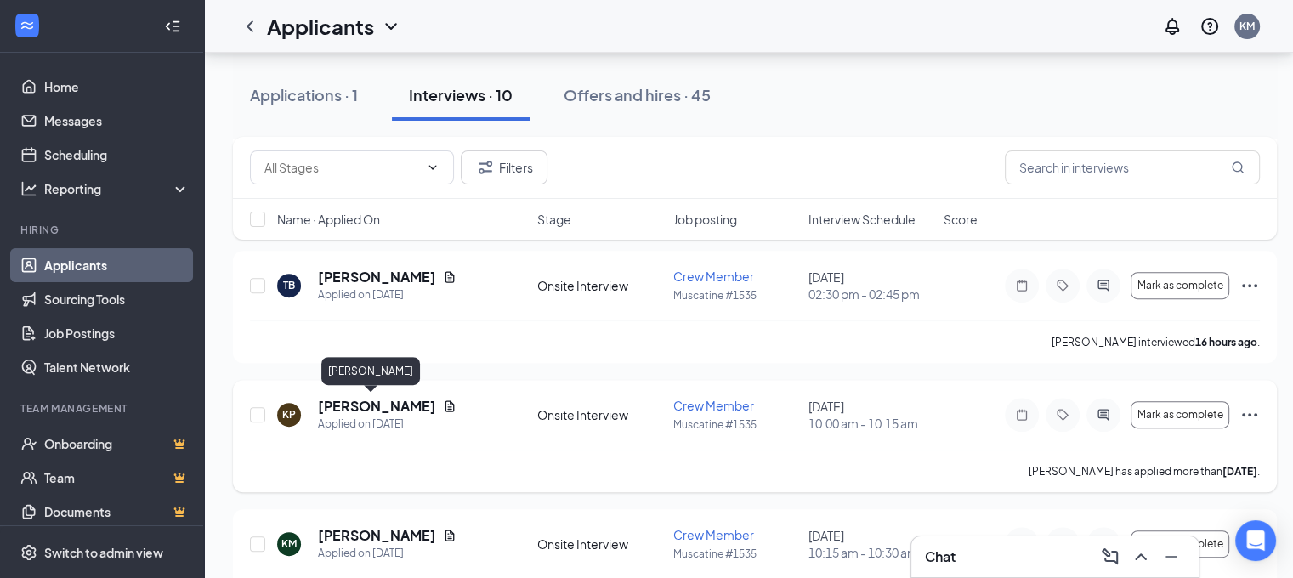
click at [364, 404] on h5 "[PERSON_NAME]" at bounding box center [377, 406] width 118 height 19
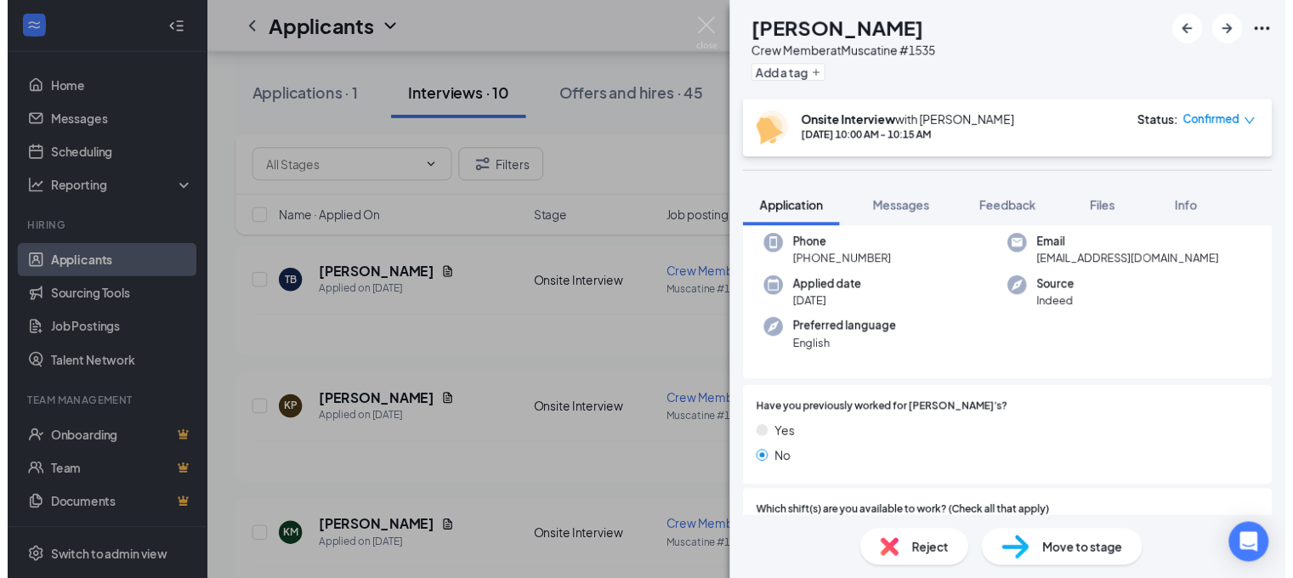
scroll to position [255, 0]
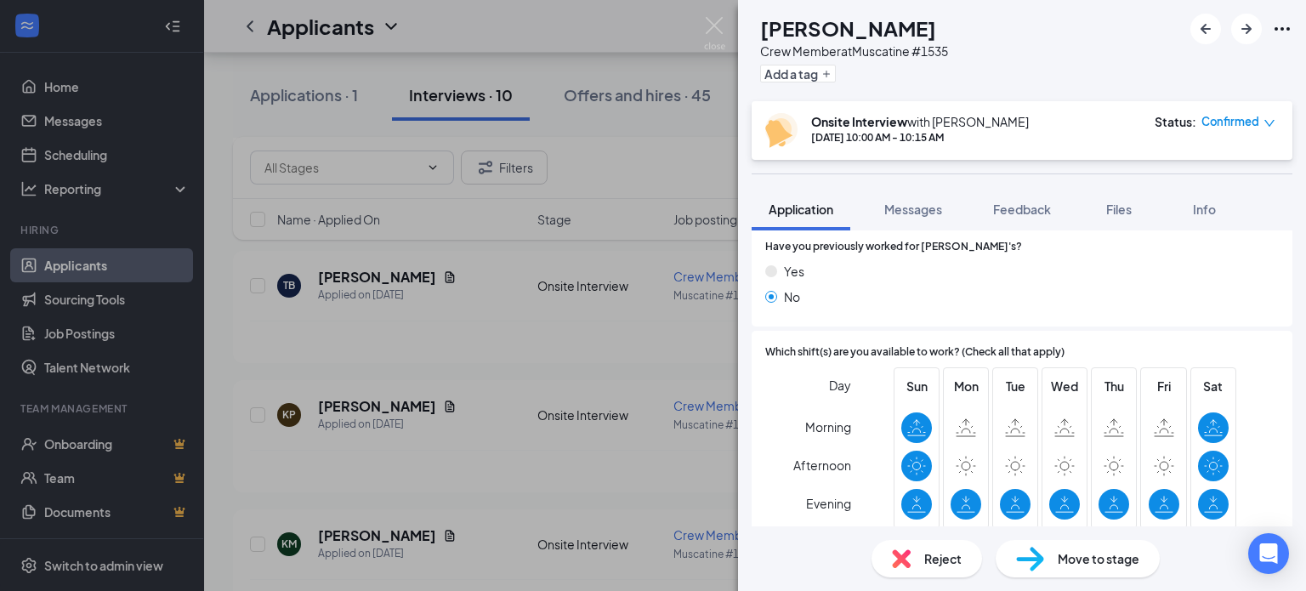
click at [445, 473] on div "[PERSON_NAME] Crew Member at [GEOGRAPHIC_DATA] #1535 Add a tag Onsite Interview…" at bounding box center [653, 295] width 1306 height 591
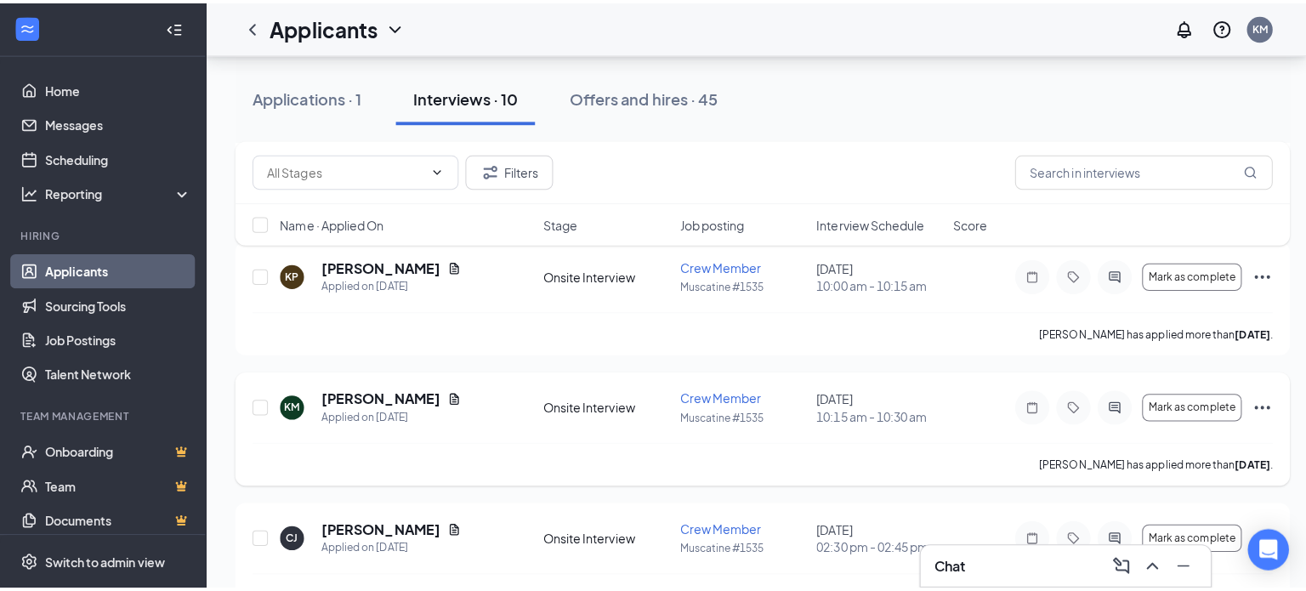
scroll to position [765, 0]
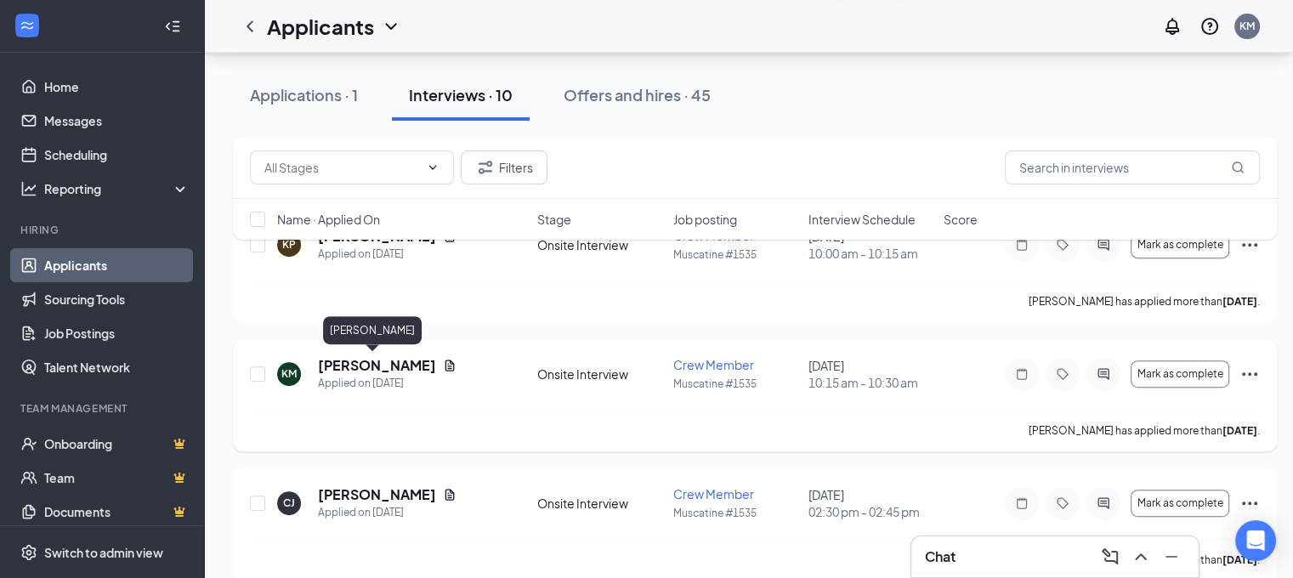
click at [347, 369] on h5 "[PERSON_NAME]" at bounding box center [377, 365] width 118 height 19
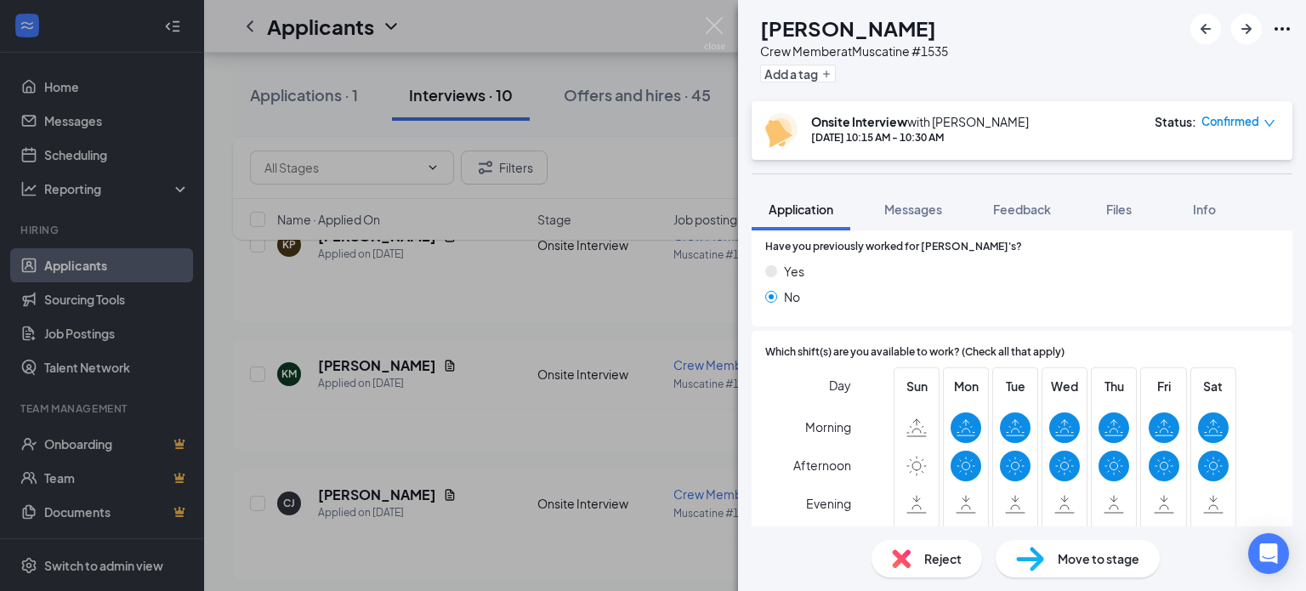
scroll to position [340, 0]
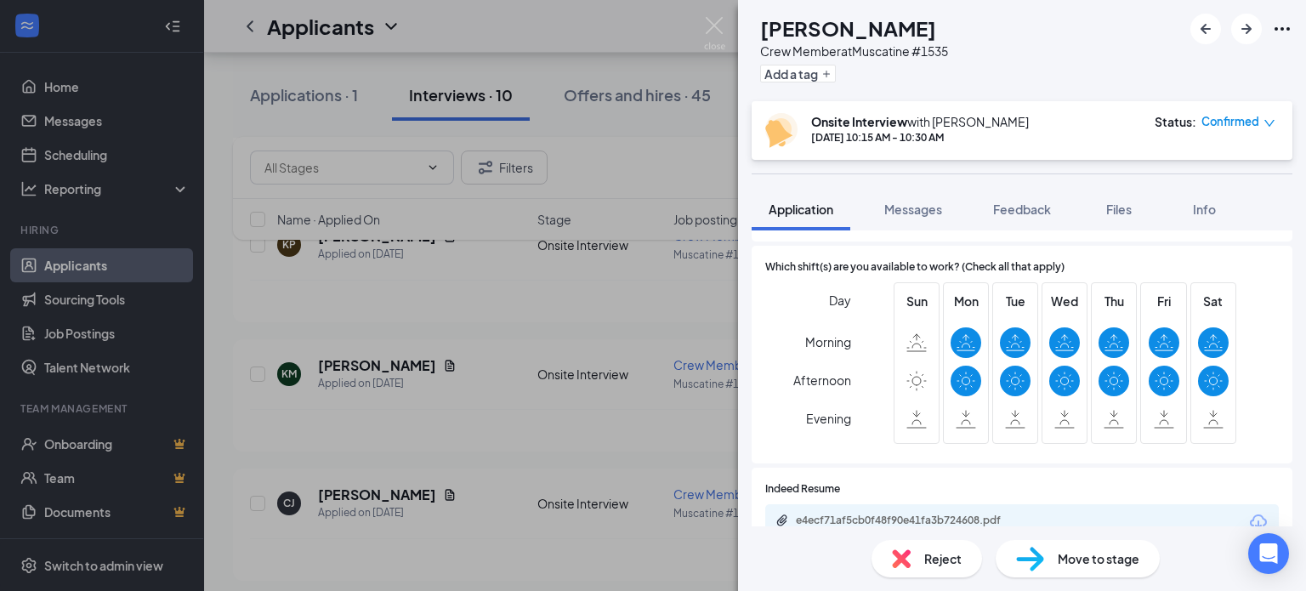
click at [388, 435] on div "KM [PERSON_NAME] Crew Member at [GEOGRAPHIC_DATA] #1535 Add a tag Onsite Interv…" at bounding box center [653, 295] width 1306 height 591
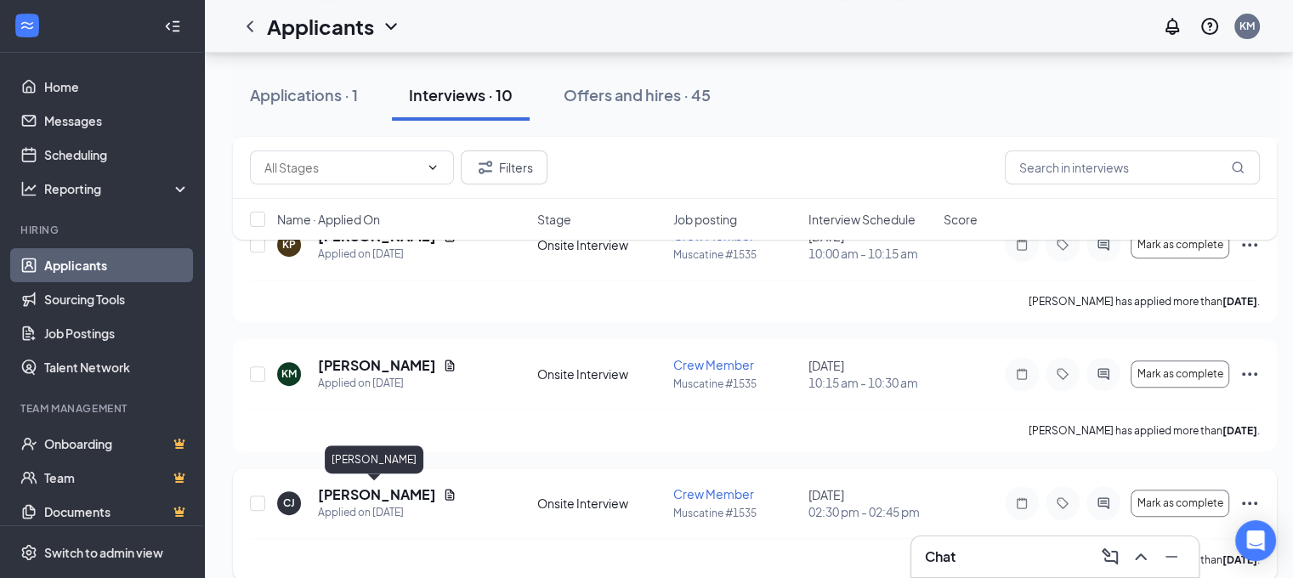
click at [373, 491] on h5 "[PERSON_NAME]" at bounding box center [377, 495] width 118 height 19
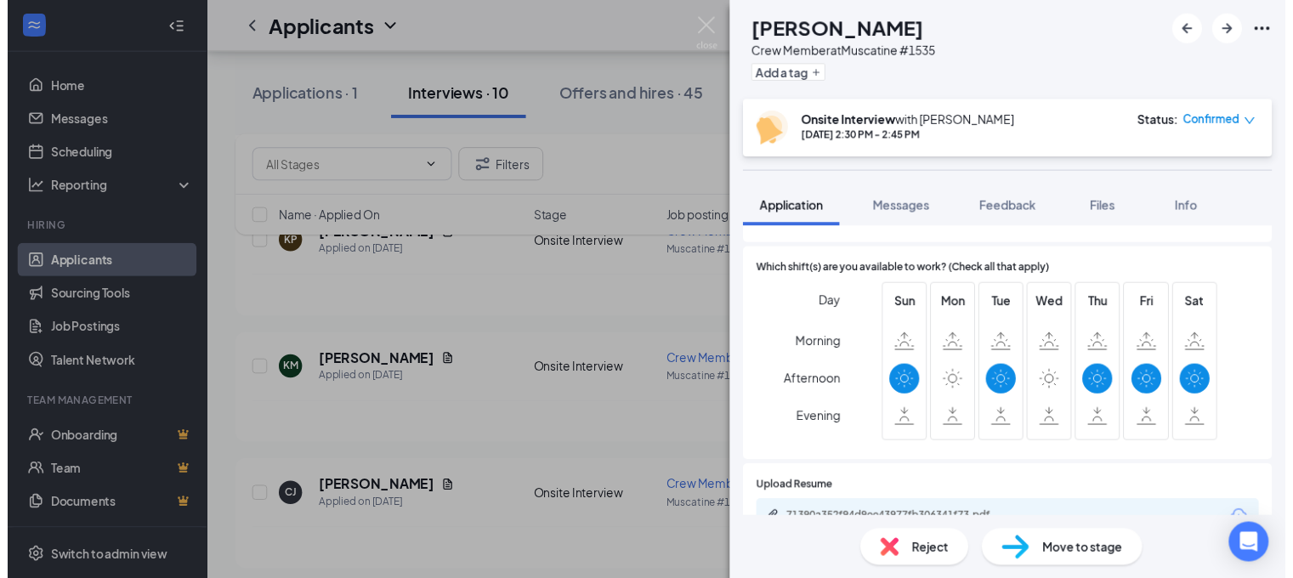
scroll to position [425, 0]
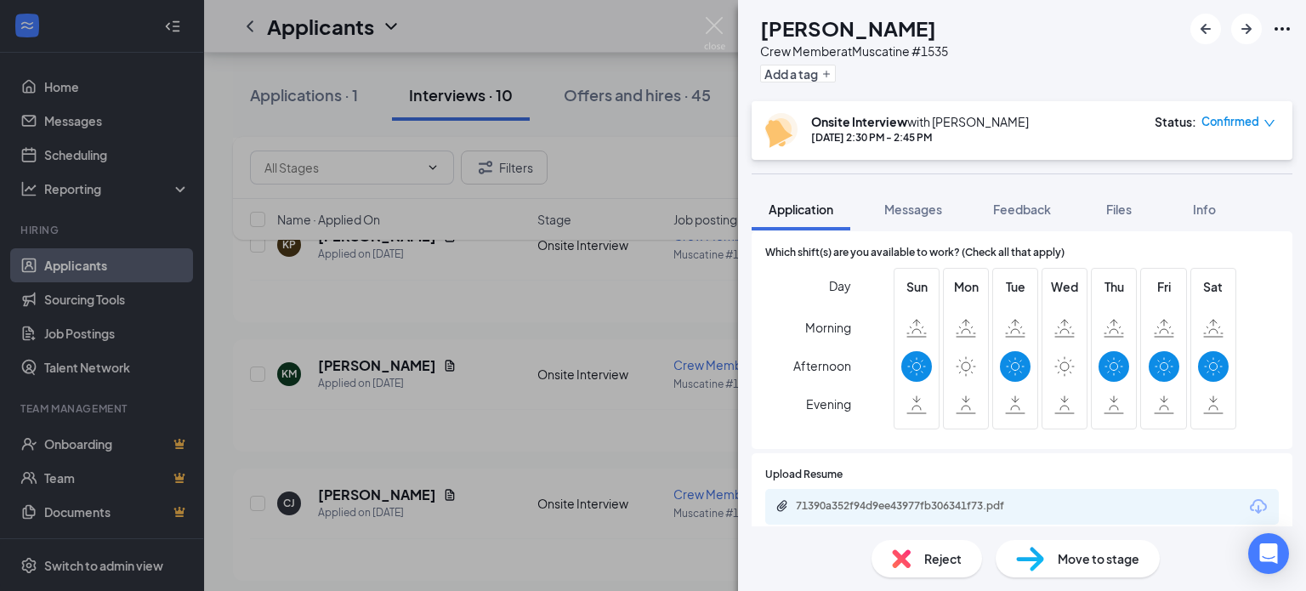
click at [460, 464] on div "[PERSON_NAME] Crew Member at [GEOGRAPHIC_DATA] #1535 Add a tag Onsite Interview…" at bounding box center [653, 295] width 1306 height 591
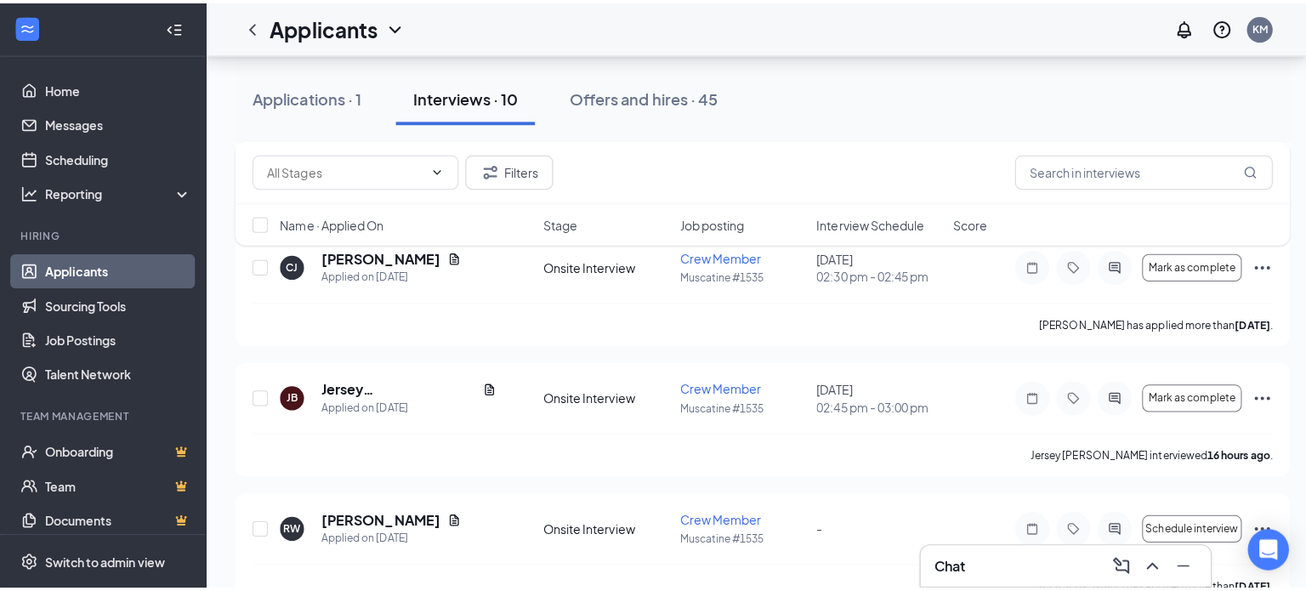
scroll to position [1020, 0]
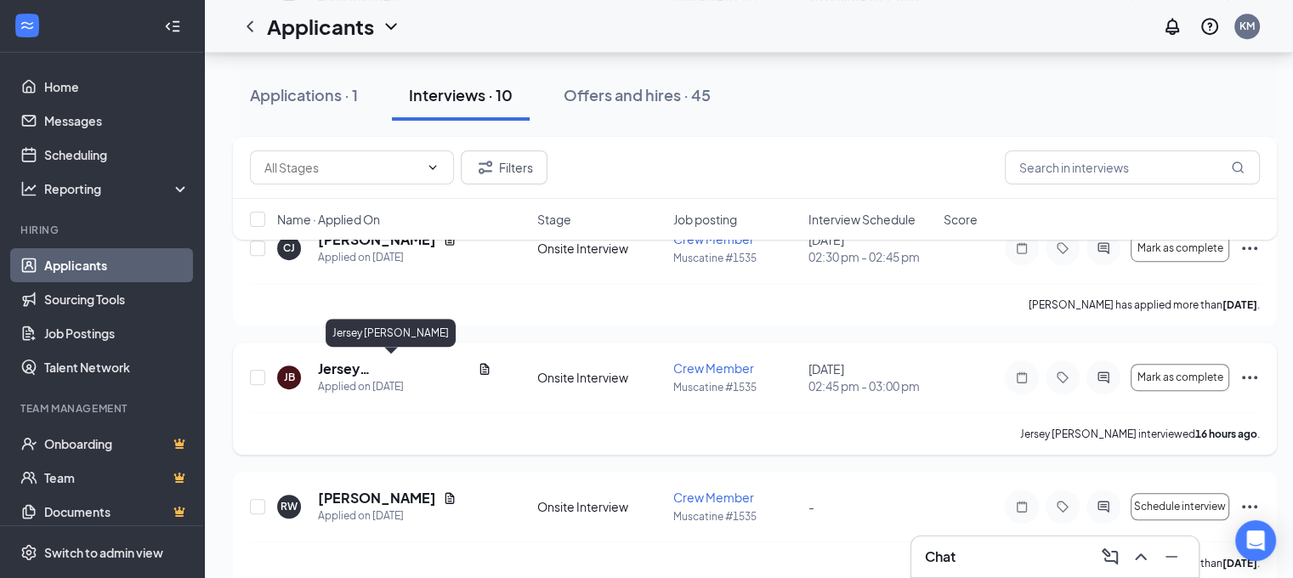
click at [395, 368] on h5 "Jersey [PERSON_NAME]" at bounding box center [394, 369] width 153 height 19
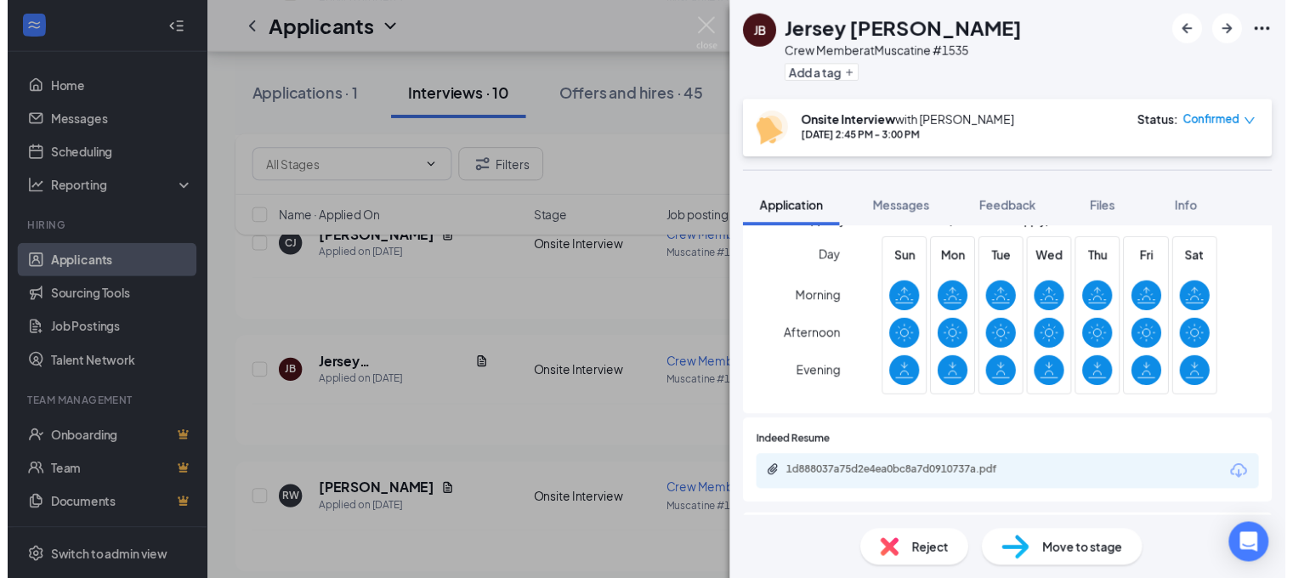
scroll to position [425, 0]
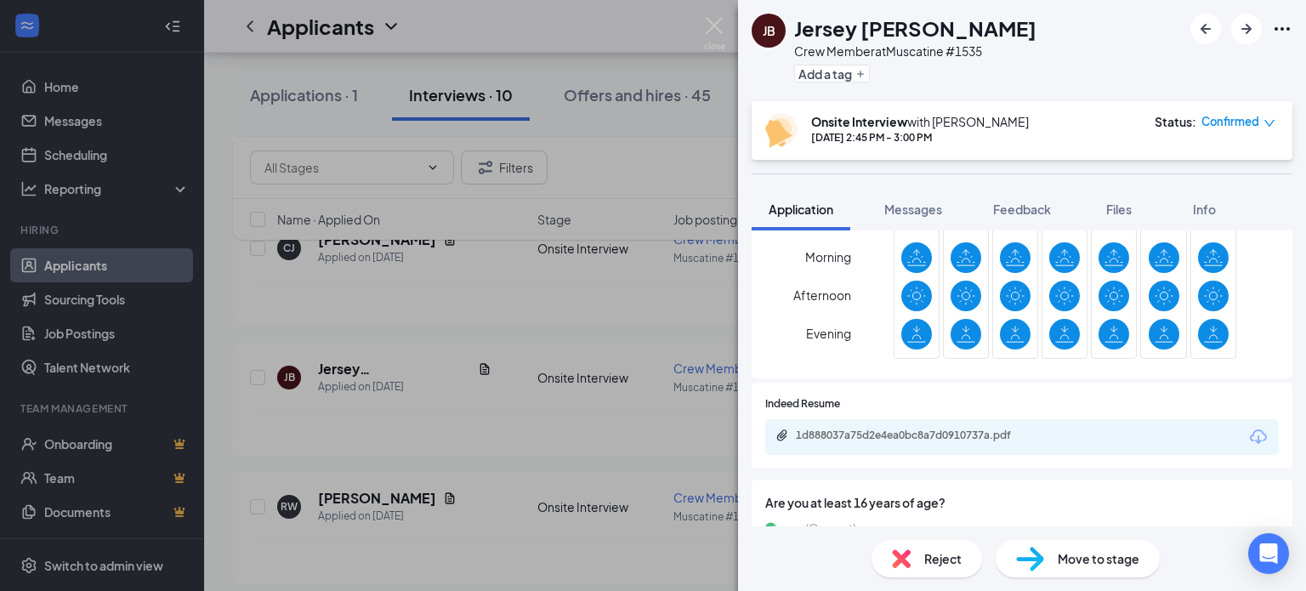
click at [442, 455] on div "JB Jersey [PERSON_NAME] Crew Member at [GEOGRAPHIC_DATA] #1535 Add a tag Onsite…" at bounding box center [653, 295] width 1306 height 591
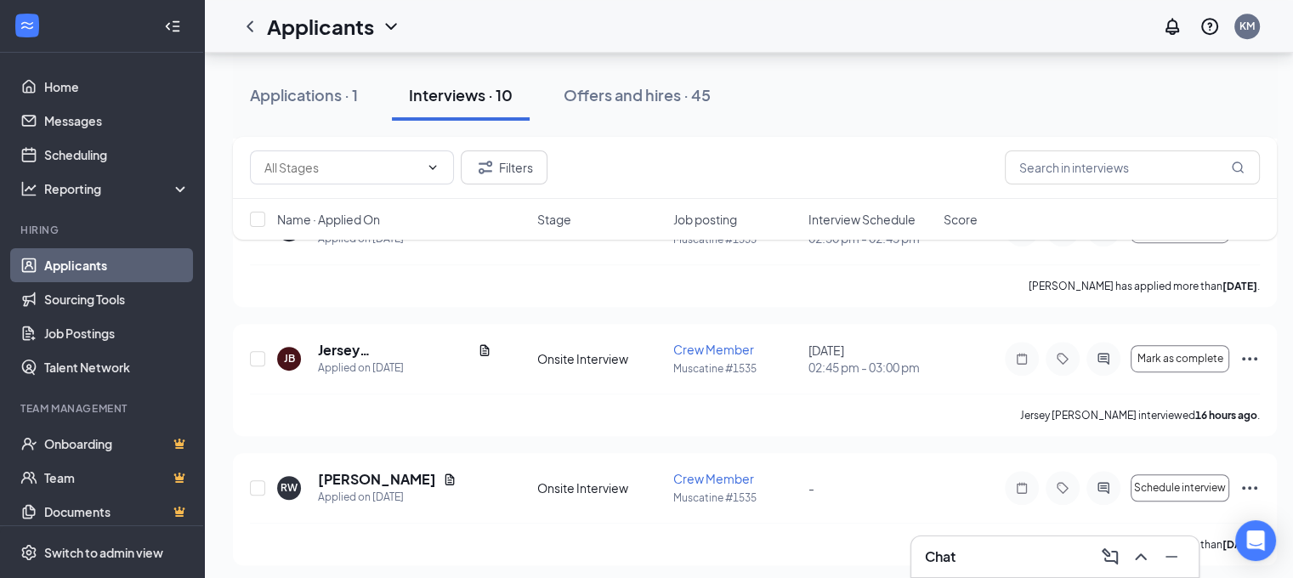
scroll to position [1044, 0]
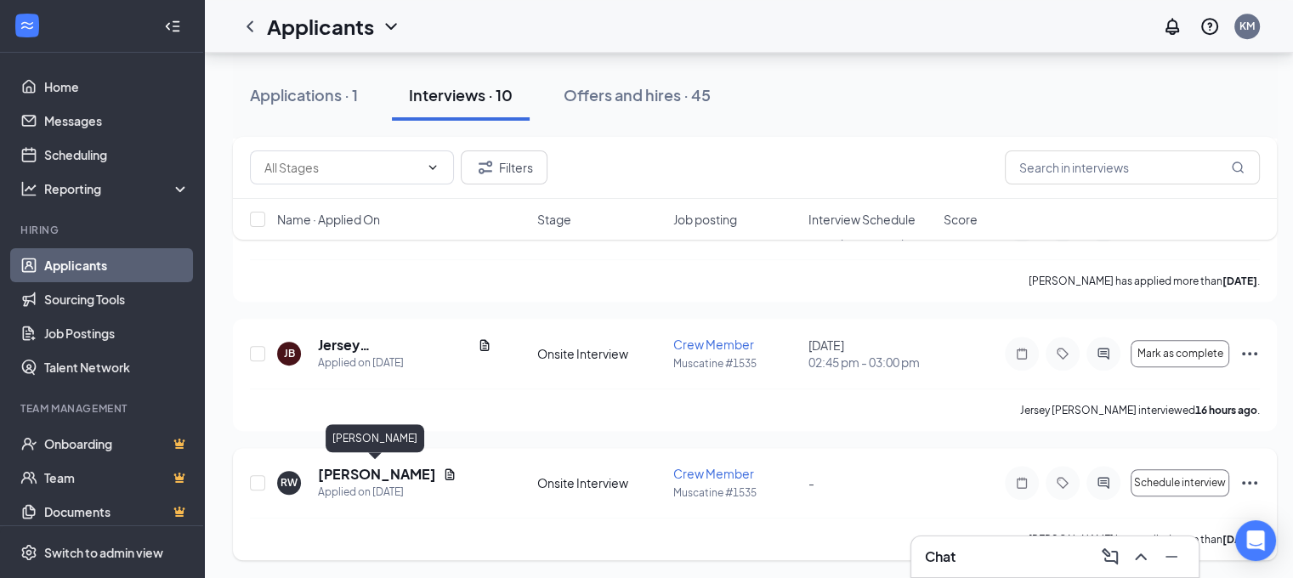
click at [371, 475] on h5 "[PERSON_NAME]" at bounding box center [377, 474] width 118 height 19
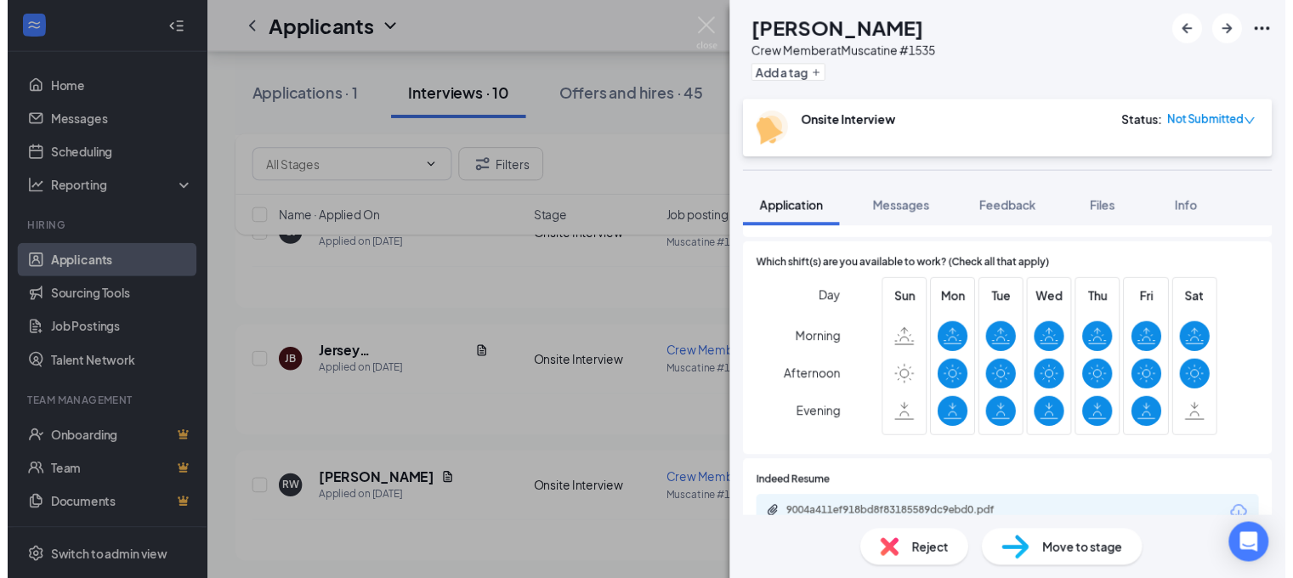
scroll to position [340, 0]
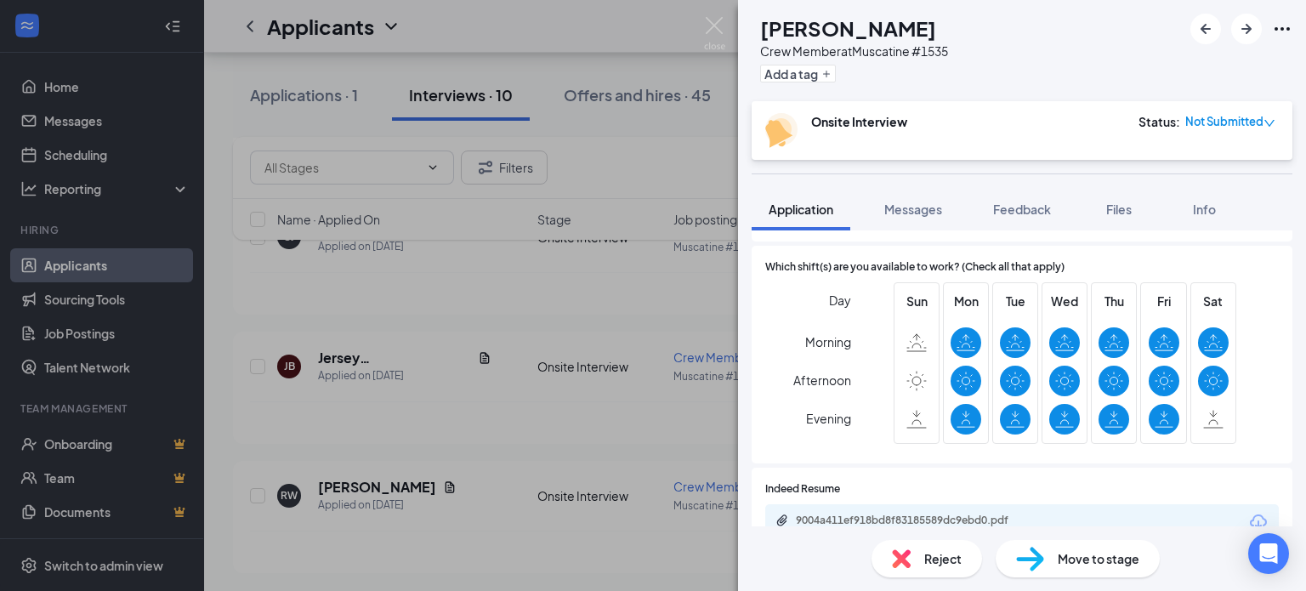
click at [519, 448] on div "RW [PERSON_NAME] Crew Member at [GEOGRAPHIC_DATA] #1535 Add a tag Onsite Interv…" at bounding box center [653, 295] width 1306 height 591
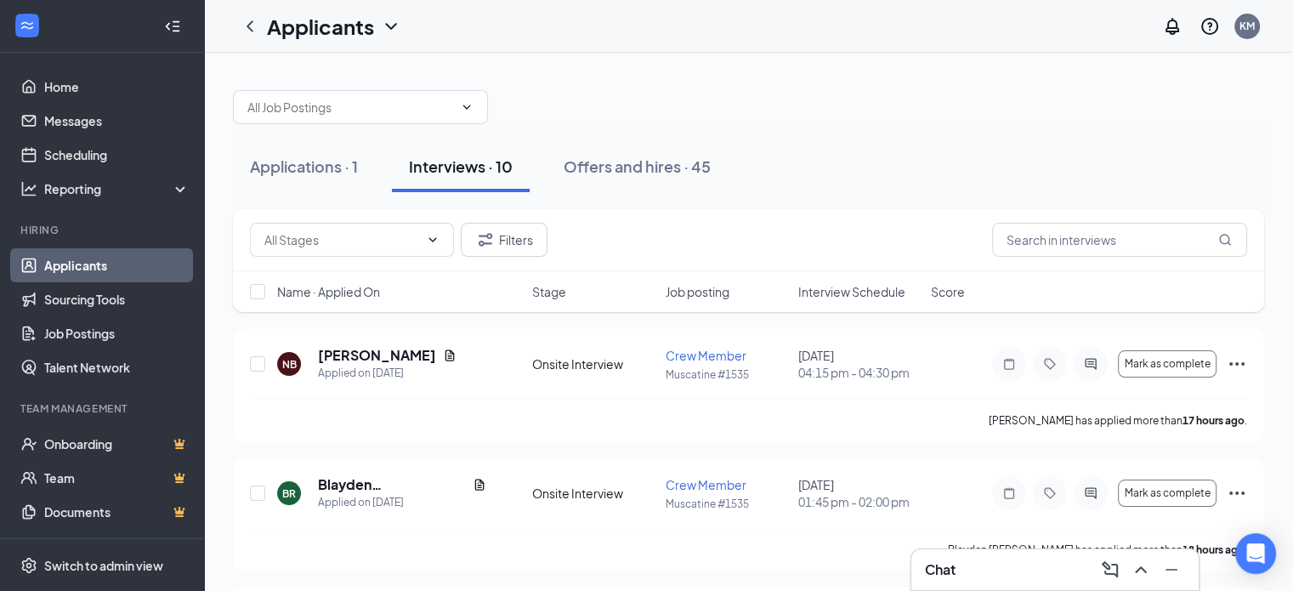
click at [857, 88] on div at bounding box center [748, 98] width 1031 height 51
